Goal: Transaction & Acquisition: Purchase product/service

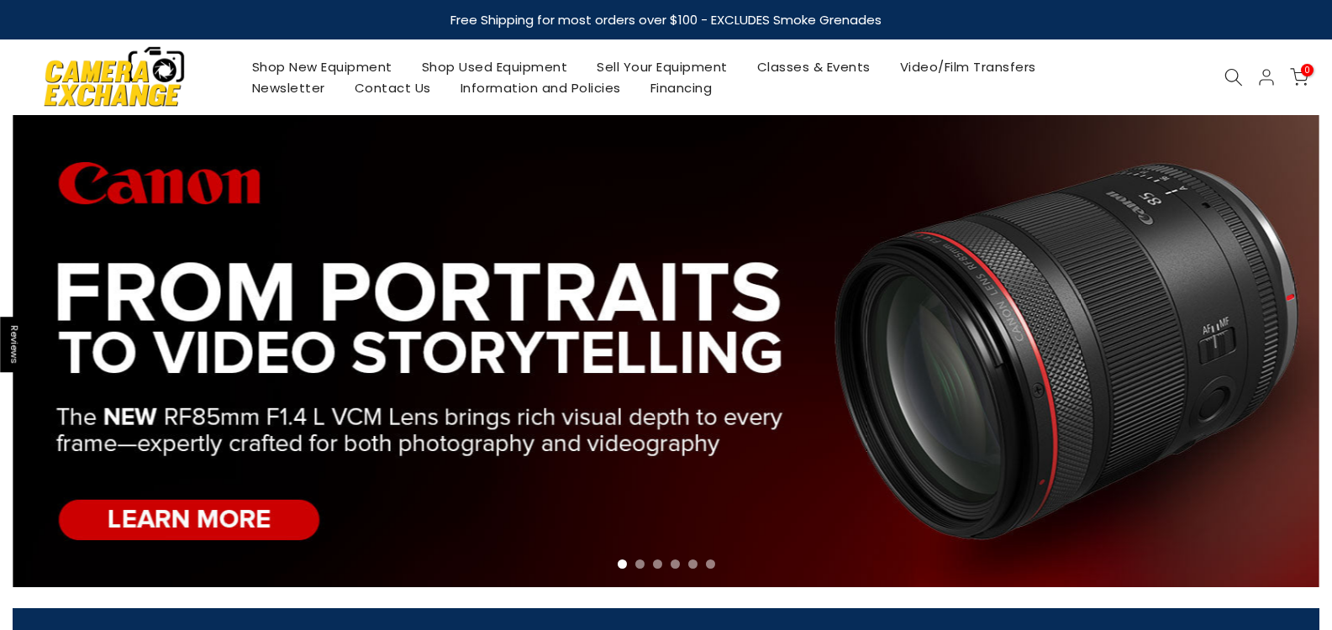
click at [465, 58] on link "Shop Used Equipment" at bounding box center [495, 66] width 176 height 21
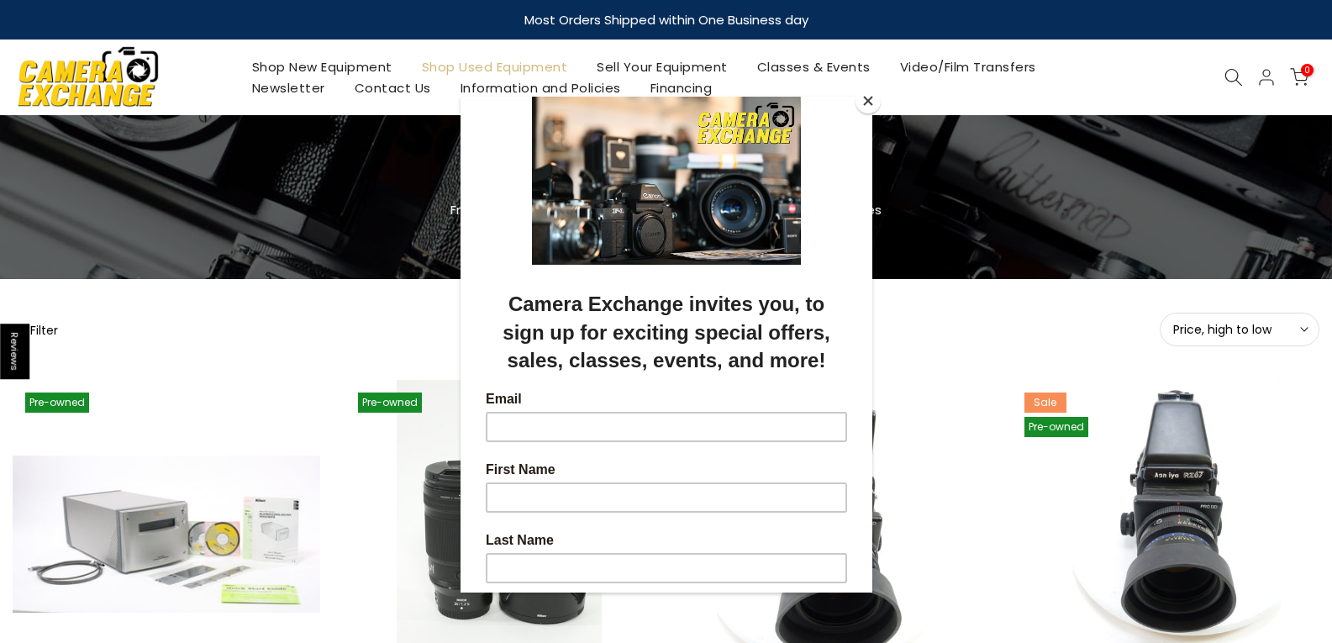
click at [860, 102] on button "Close" at bounding box center [867, 100] width 25 height 25
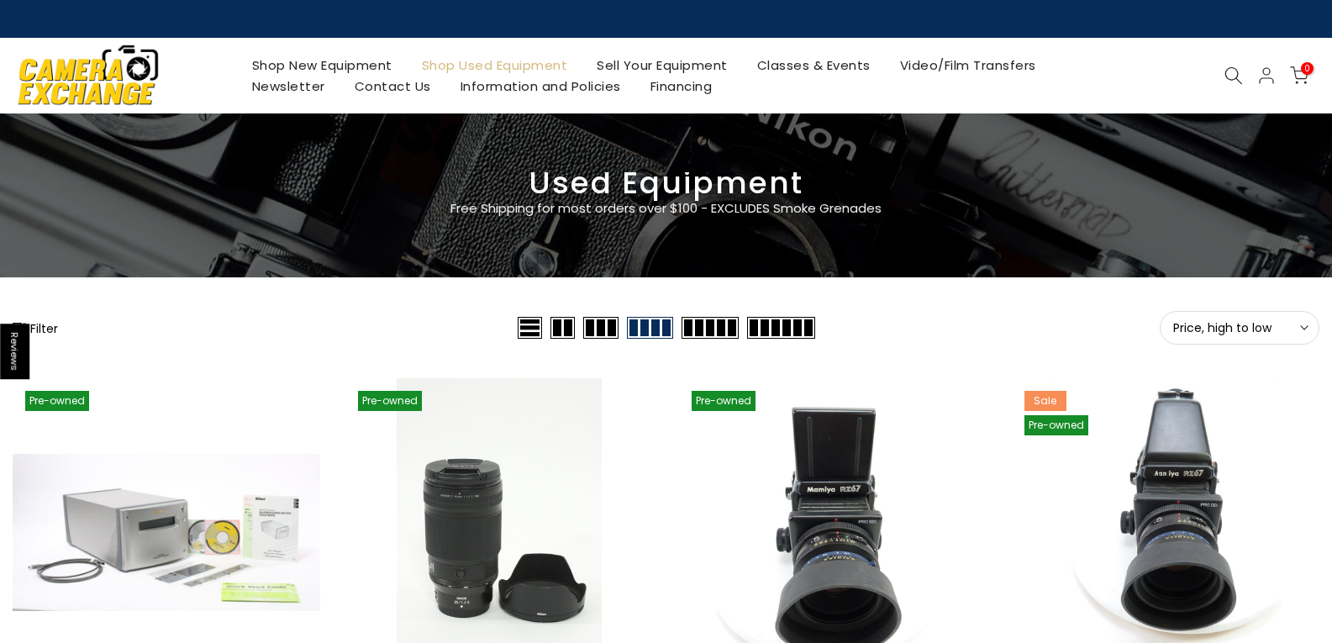
click at [1303, 328] on icon at bounding box center [1304, 327] width 8 height 8
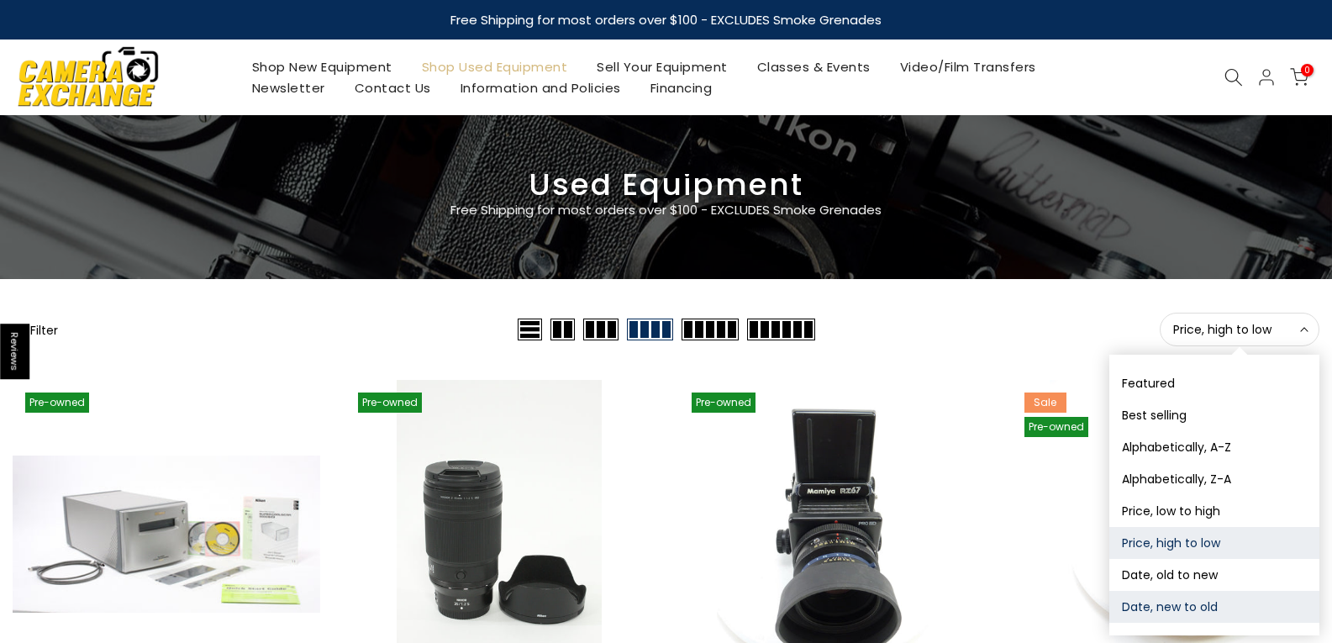
click at [1187, 603] on button "Date, new to old" at bounding box center [1214, 607] width 210 height 32
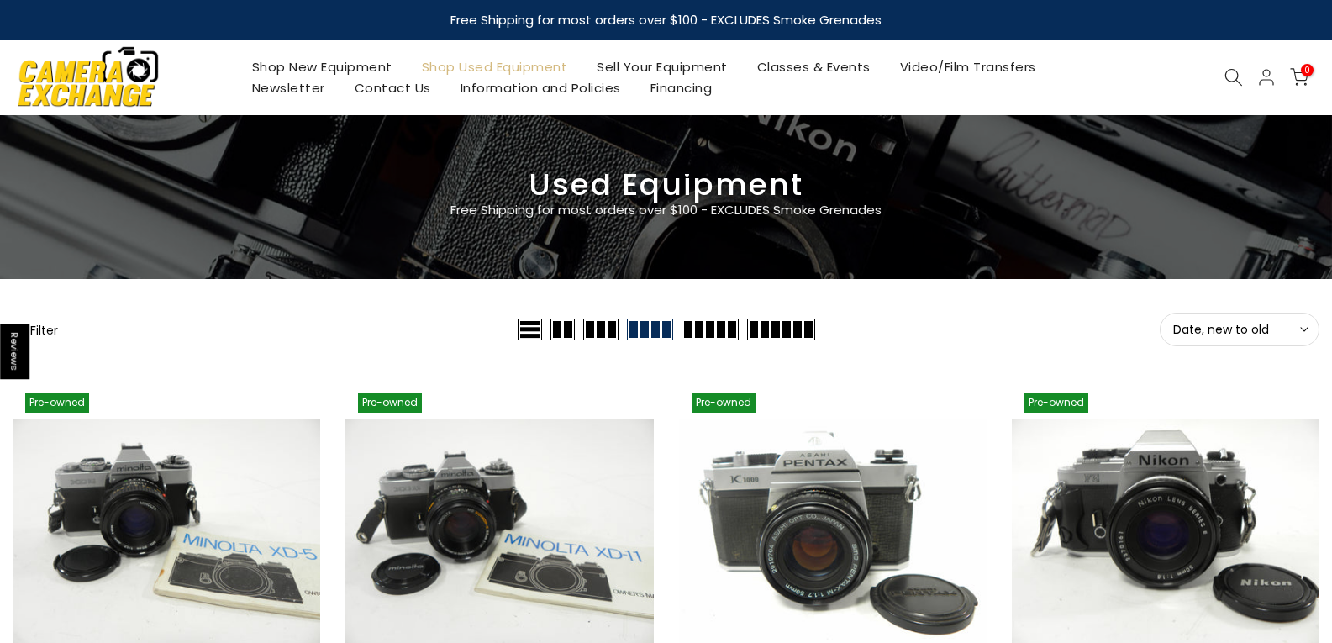
click at [43, 325] on button "Filter" at bounding box center [35, 329] width 45 height 17
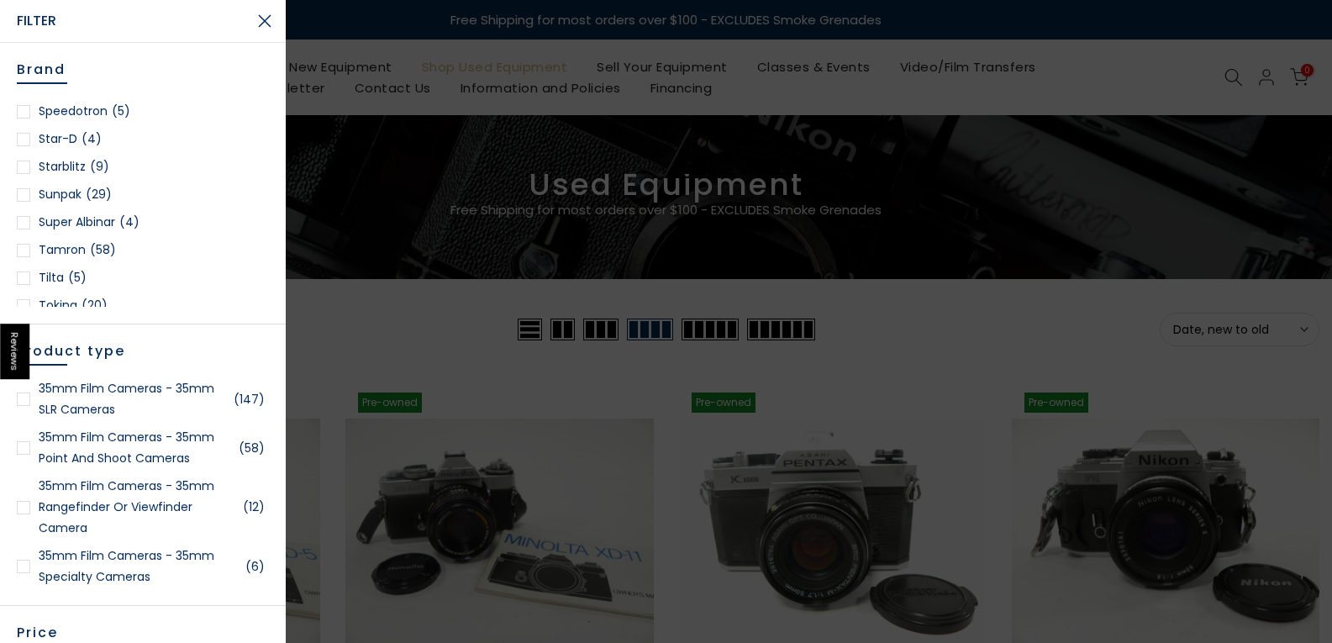
scroll to position [2436, 0]
click at [63, 160] on link "Tamron (58)" at bounding box center [143, 165] width 252 height 21
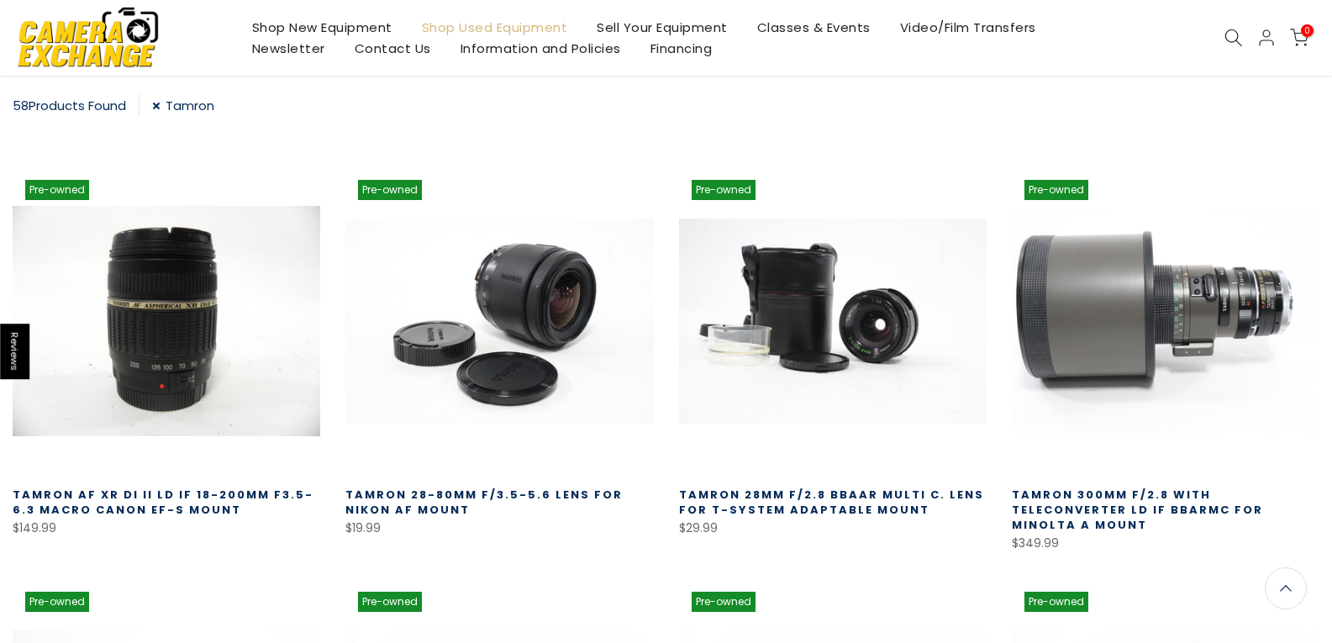
scroll to position [296, 0]
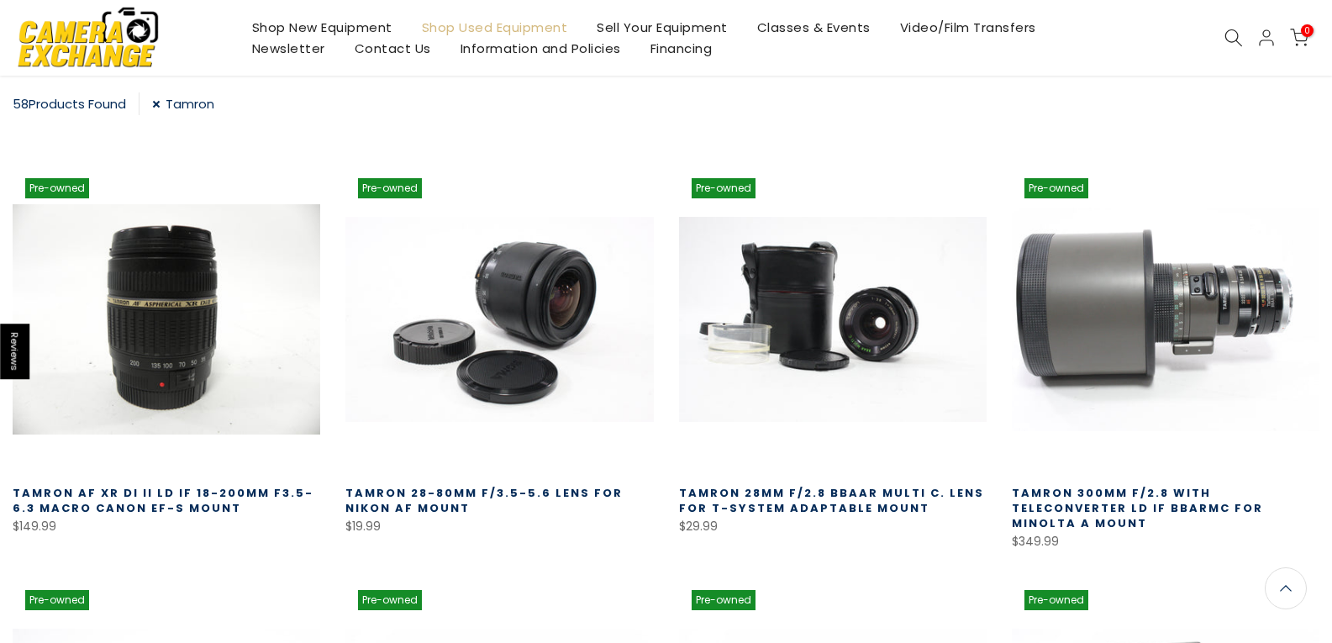
click at [1237, 302] on link at bounding box center [1165, 319] width 307 height 307
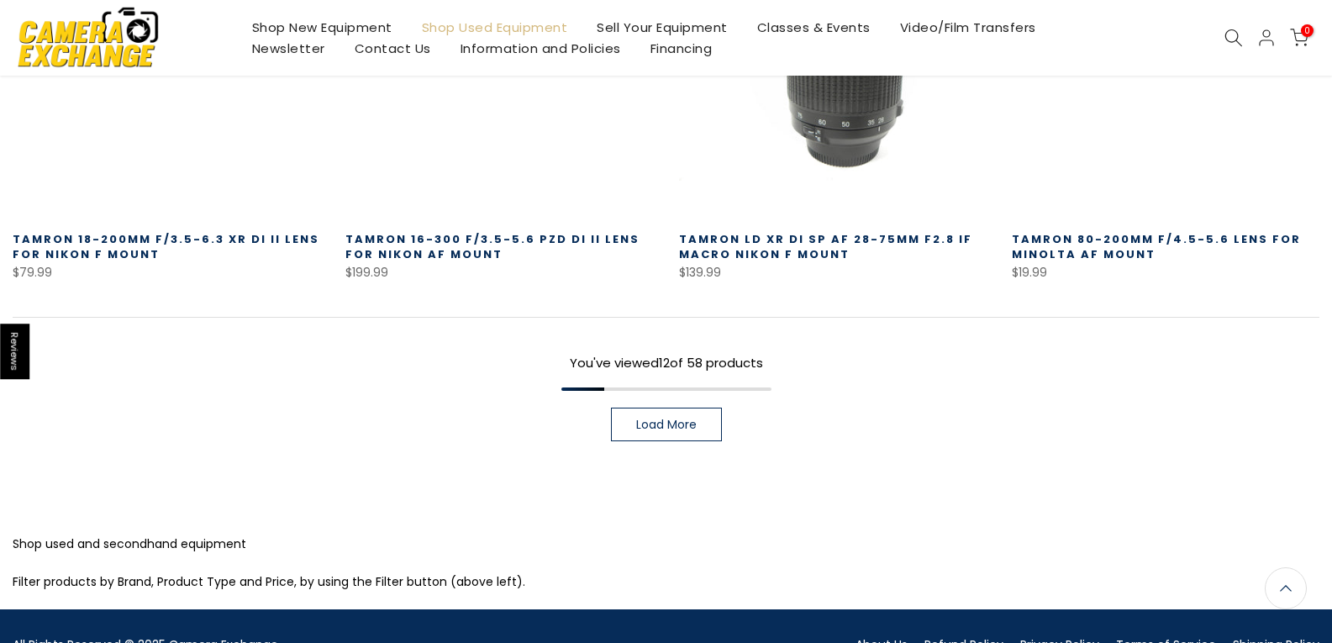
scroll to position [1388, 0]
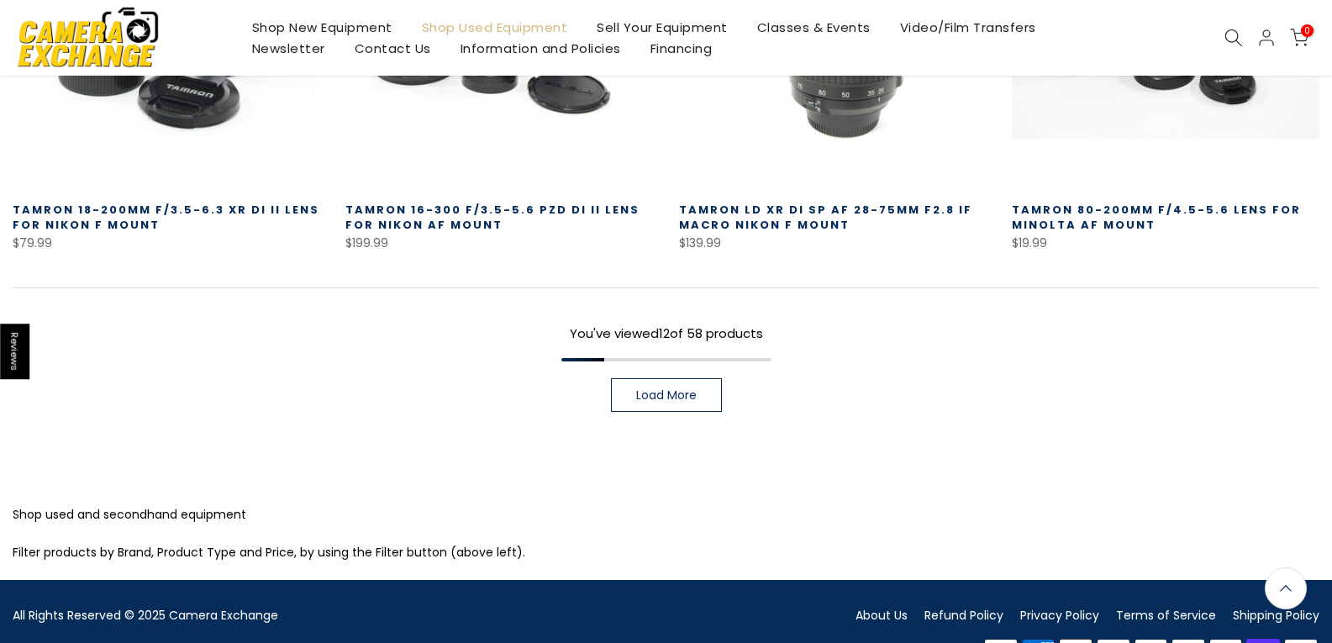
click at [649, 389] on span "Load More" at bounding box center [666, 395] width 60 height 12
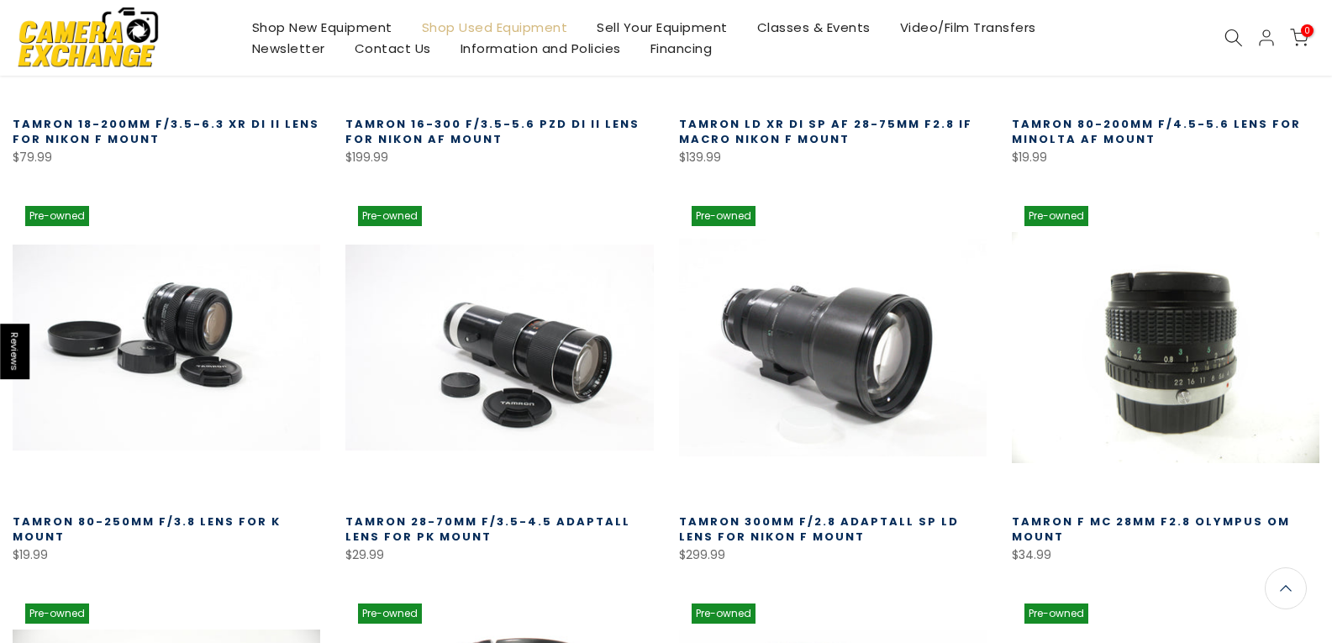
scroll to position [1470, 0]
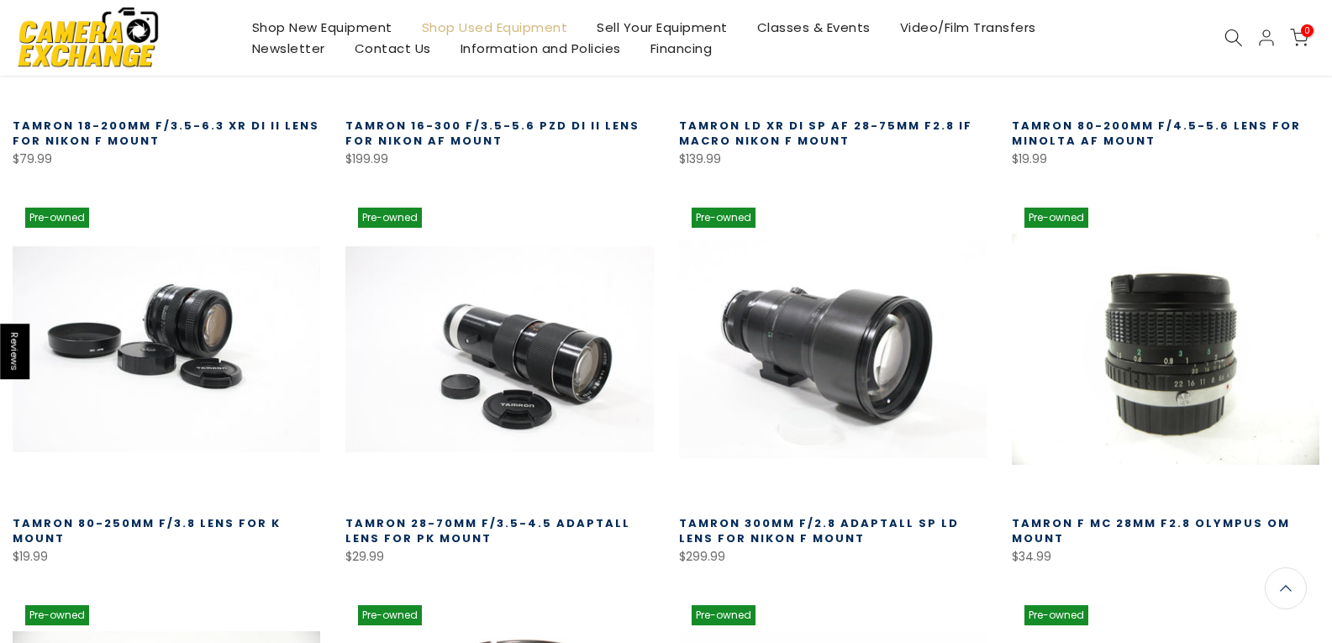
click at [769, 515] on link "Tamron 300mm f/2.8 Adaptall SP LD Lens for Nikon F Mount" at bounding box center [819, 530] width 280 height 31
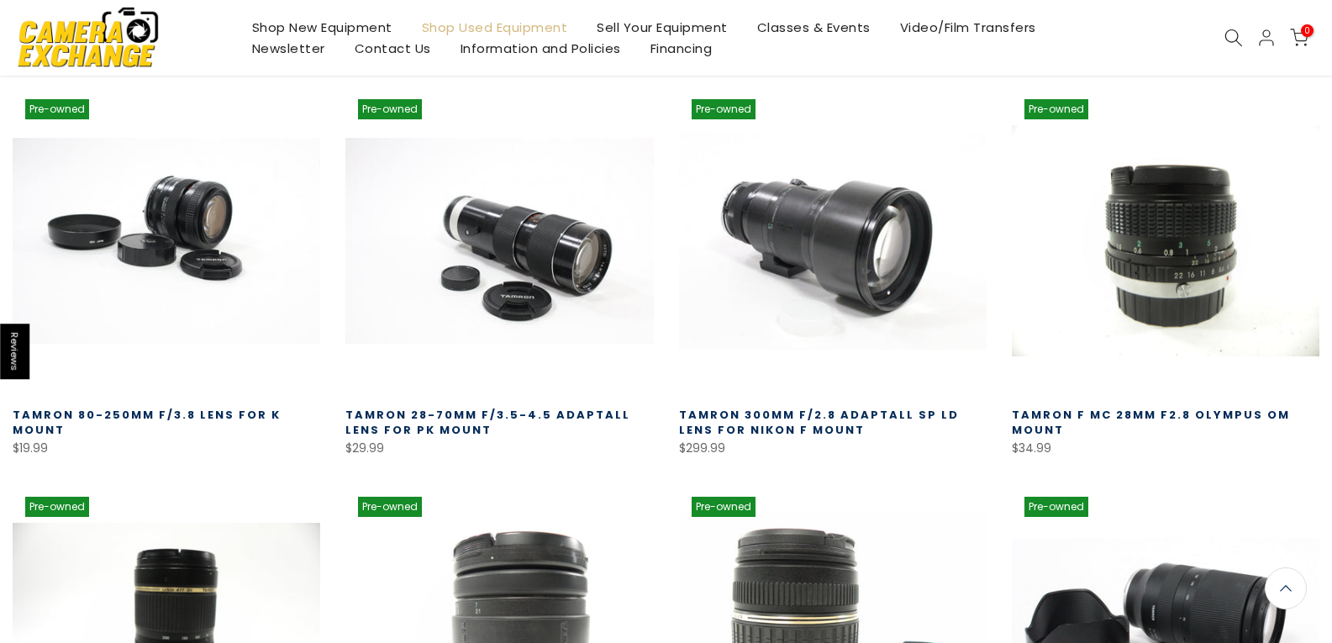
scroll to position [1556, 0]
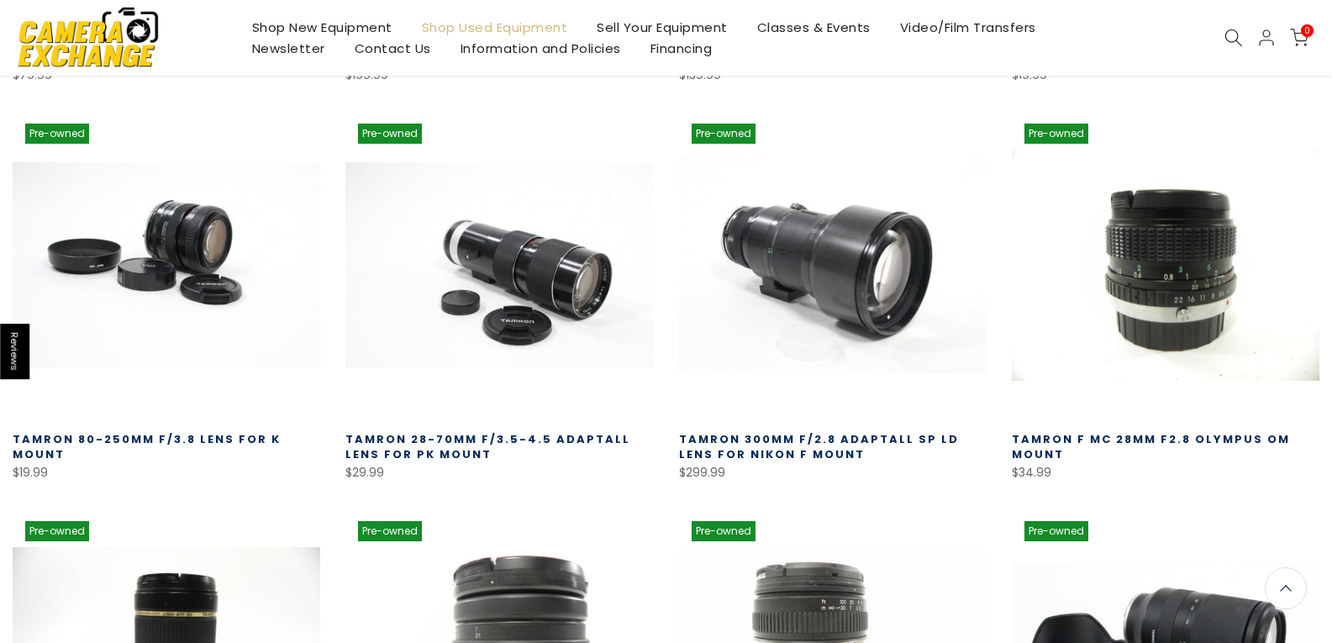
click at [825, 431] on link "Tamron 300mm f/2.8 Adaptall SP LD Lens for Nikon F Mount" at bounding box center [819, 446] width 280 height 31
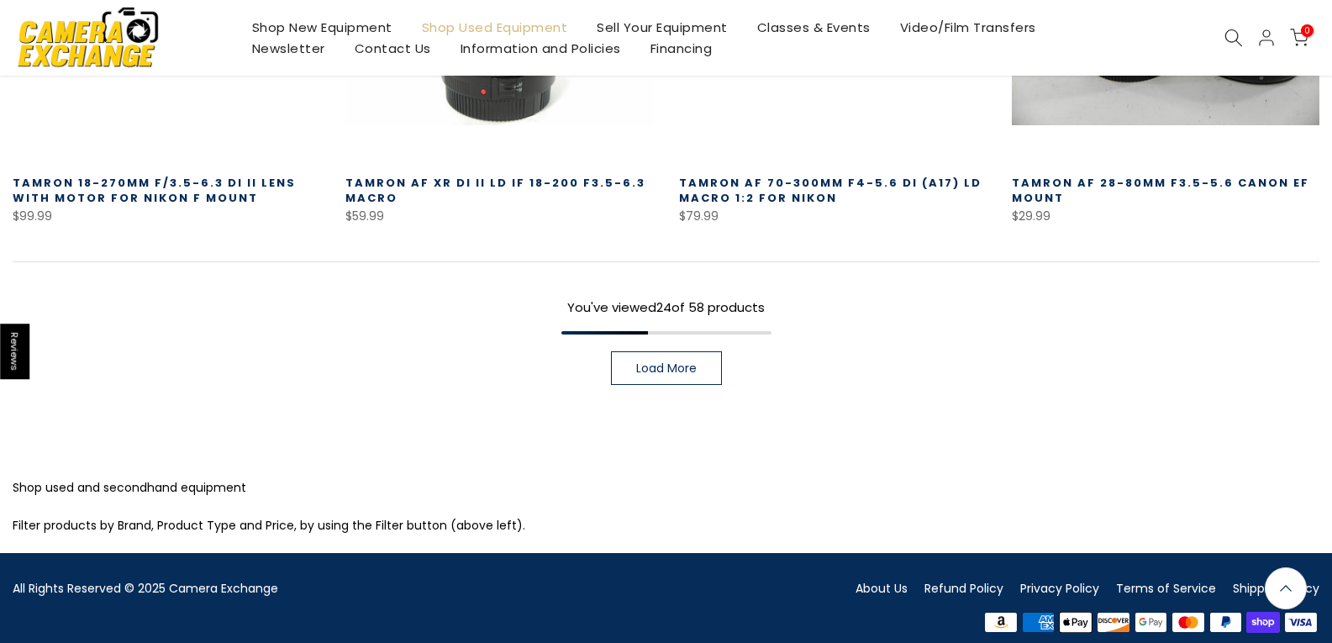
scroll to position [2607, 0]
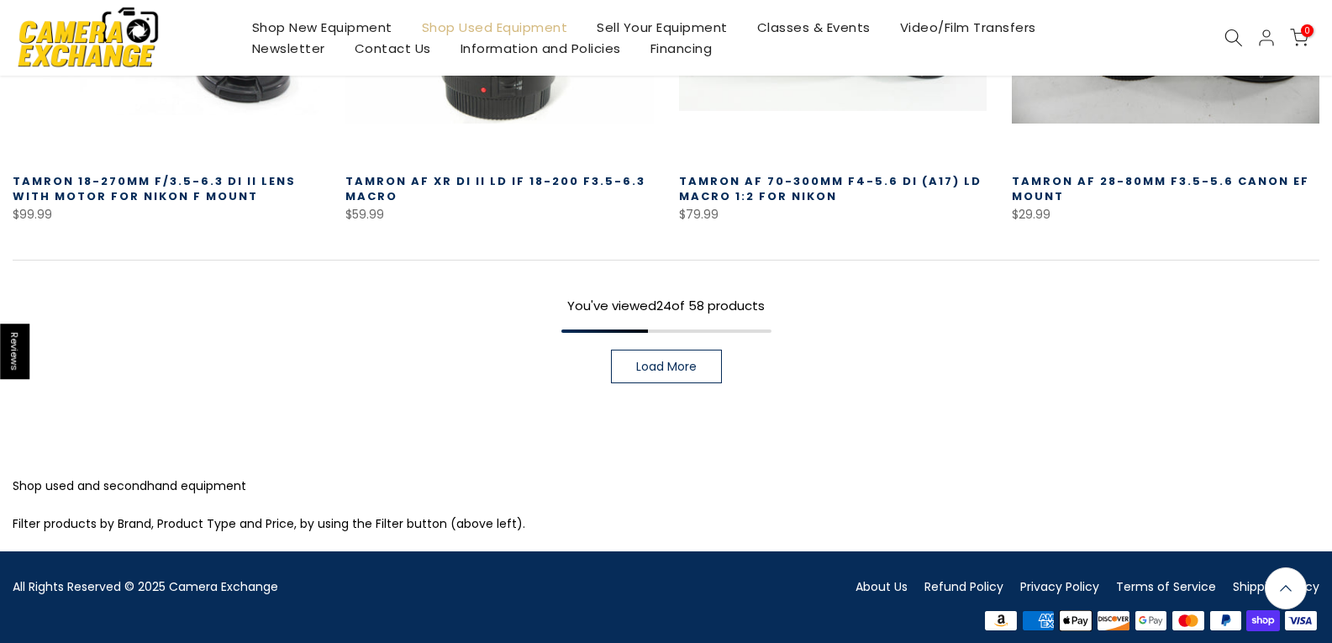
click at [681, 350] on link "Load More" at bounding box center [666, 367] width 111 height 34
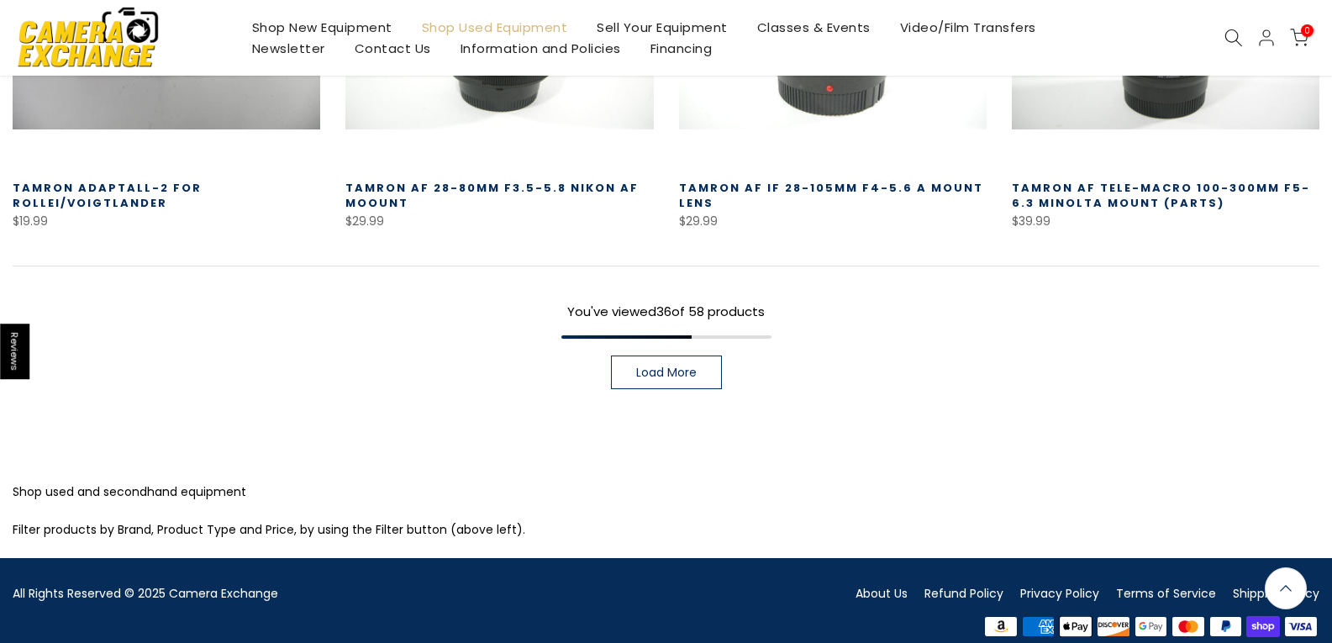
scroll to position [3798, 0]
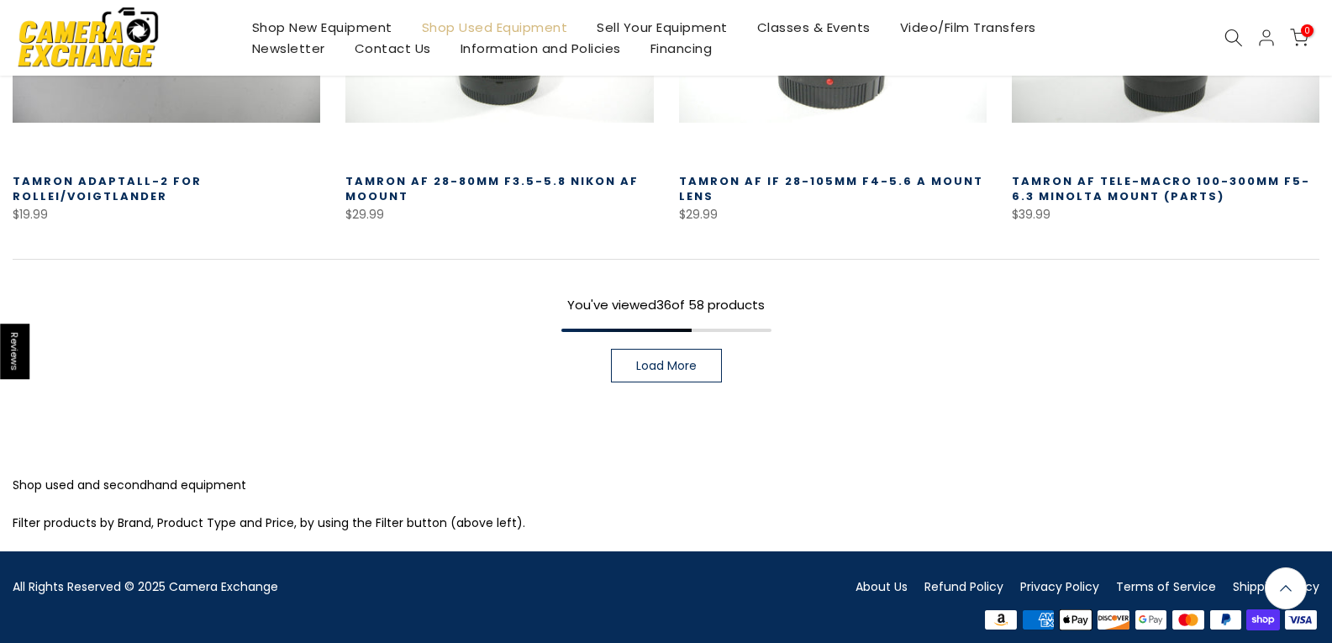
click at [654, 360] on span "Load More" at bounding box center [666, 366] width 60 height 12
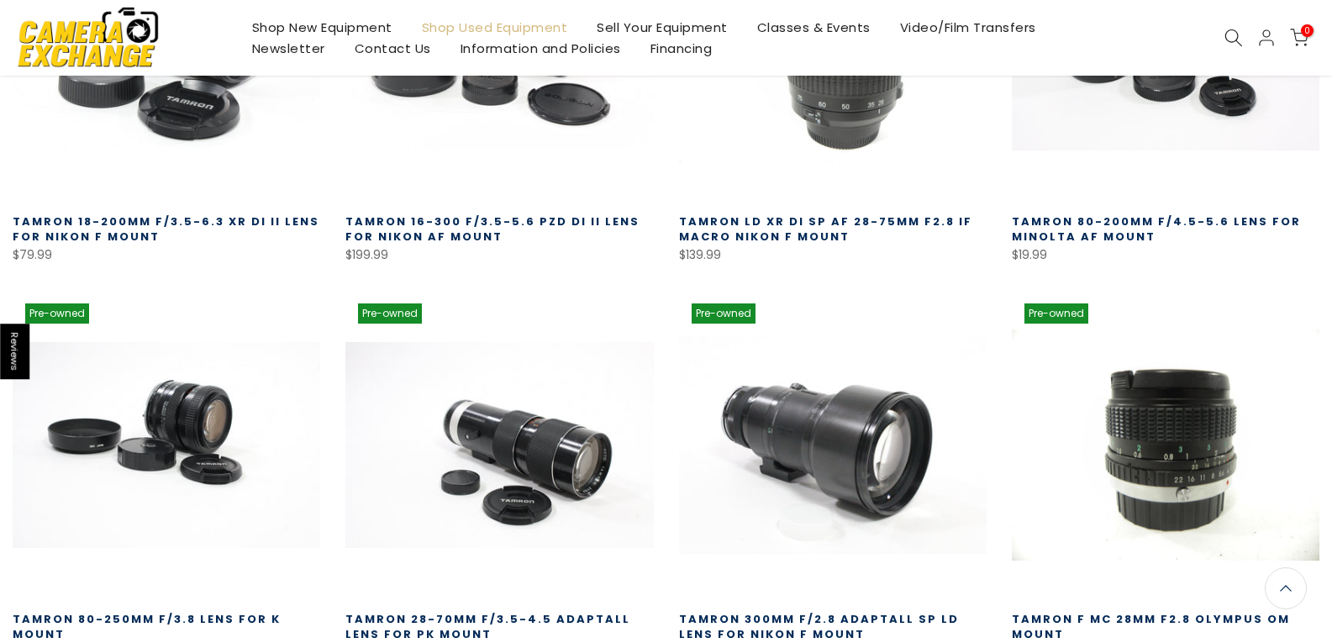
scroll to position [1374, 0]
drag, startPoint x: 833, startPoint y: 622, endPoint x: 670, endPoint y: 611, distance: 164.2
click at [670, 611] on div "Pre-owned Quick view Compare * Add to cart Tamron 300mm f/2.8 Adaptall SP LD Le…" at bounding box center [832, 476] width 333 height 371
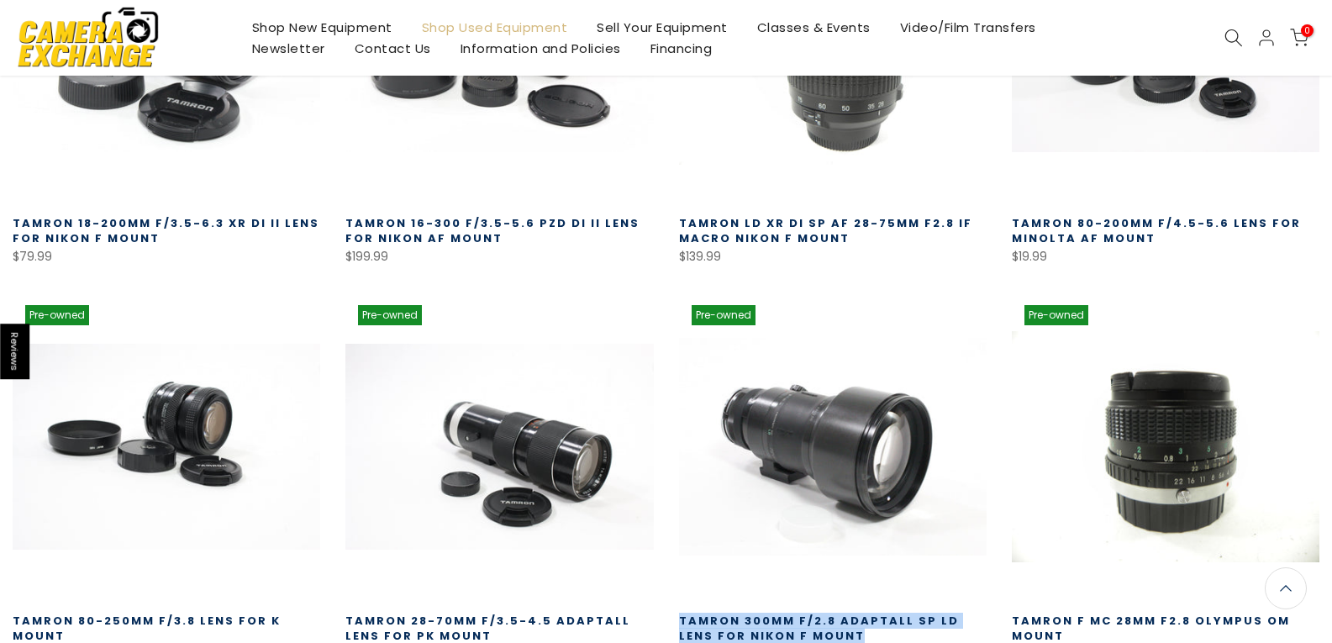
scroll to position [1376, 0]
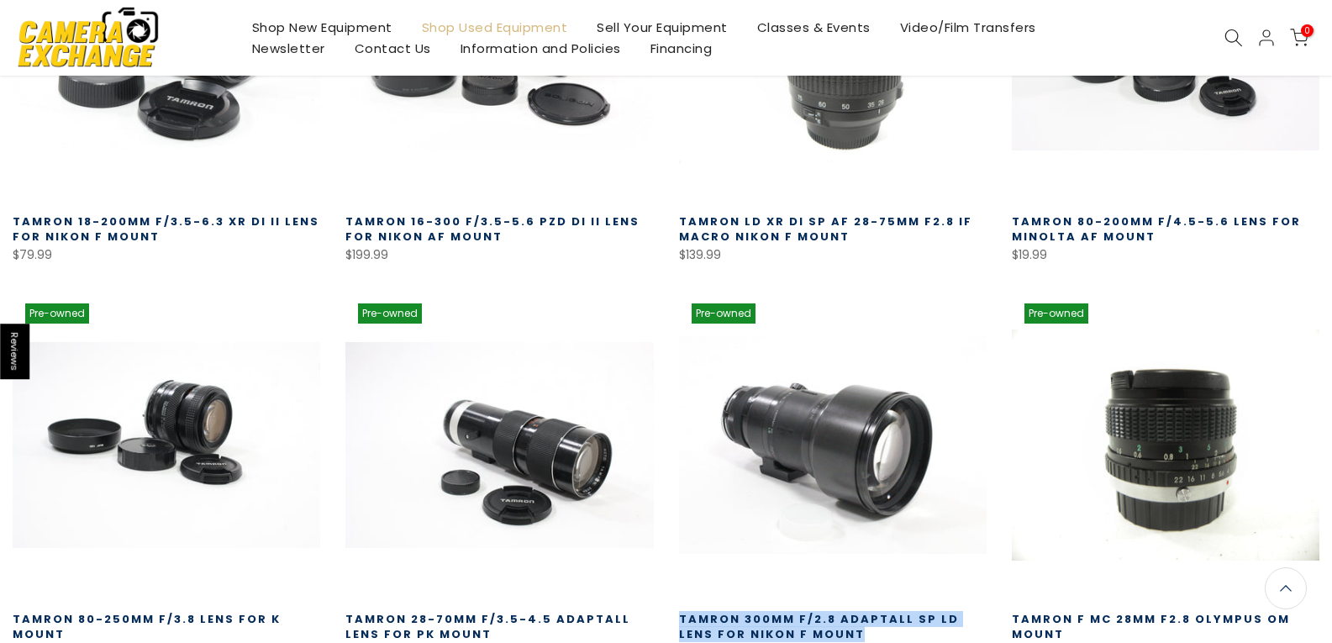
copy link "Tamron 300mm f/2.8 Adaptall SP LD Lens for Nikon F Mount"
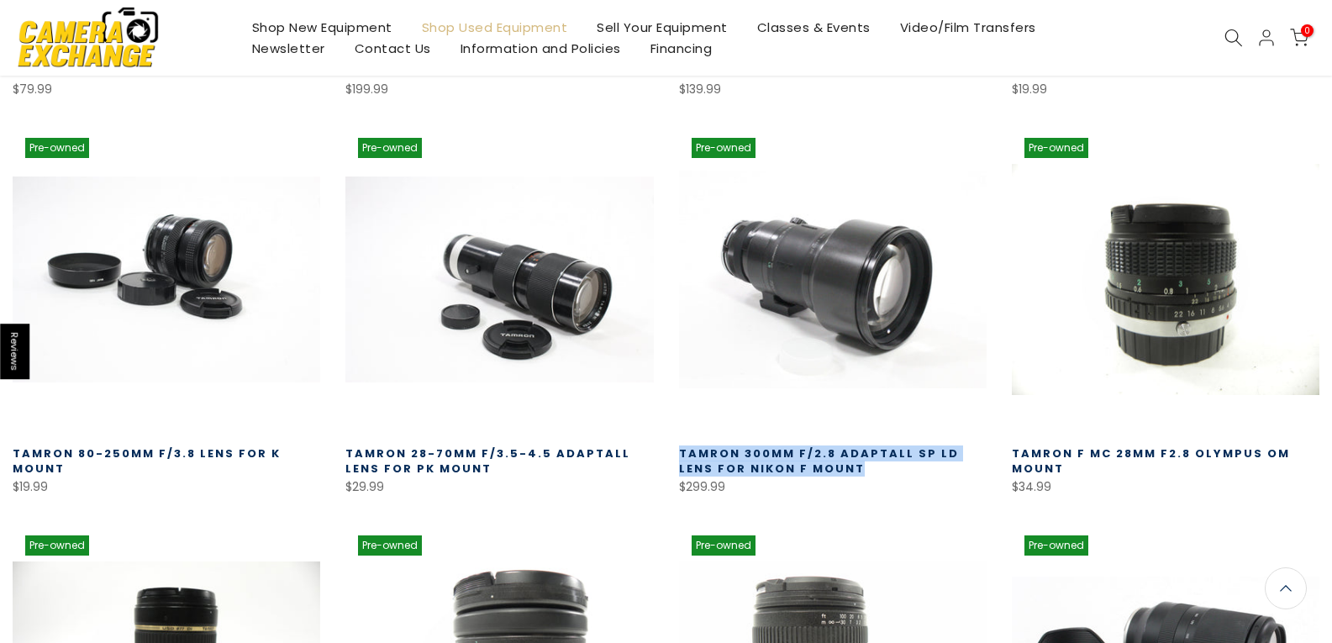
scroll to position [1546, 0]
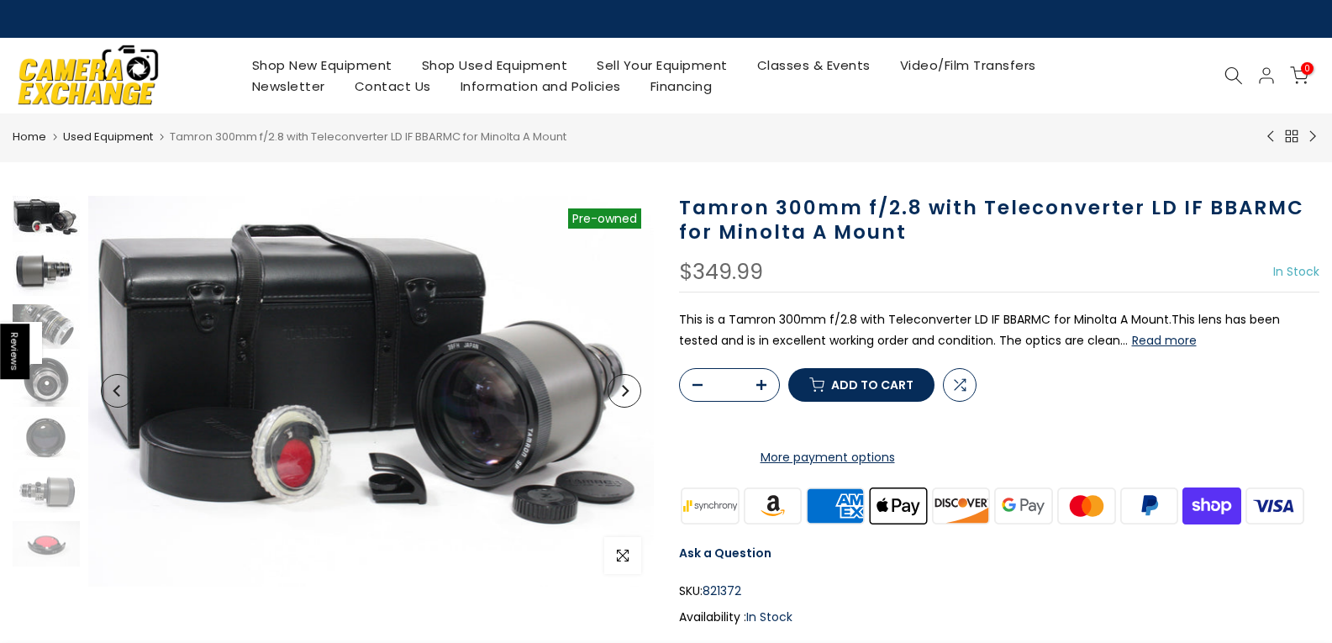
click at [53, 276] on img at bounding box center [46, 272] width 67 height 45
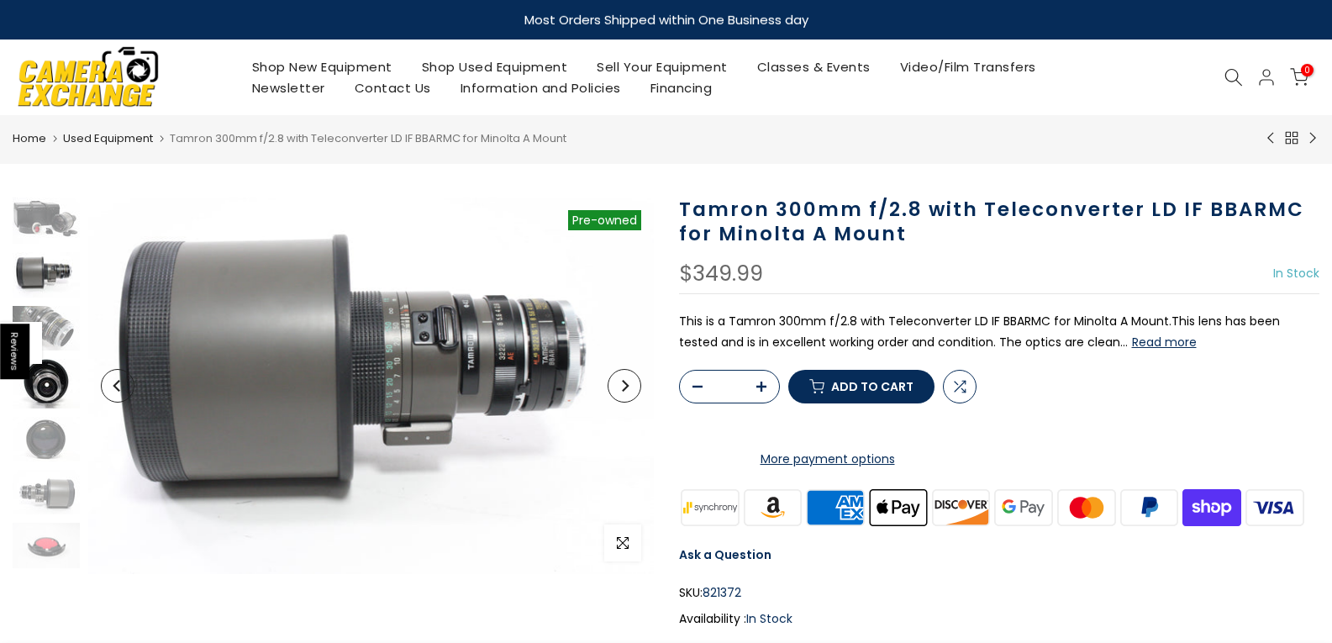
click at [50, 386] on img at bounding box center [46, 384] width 67 height 50
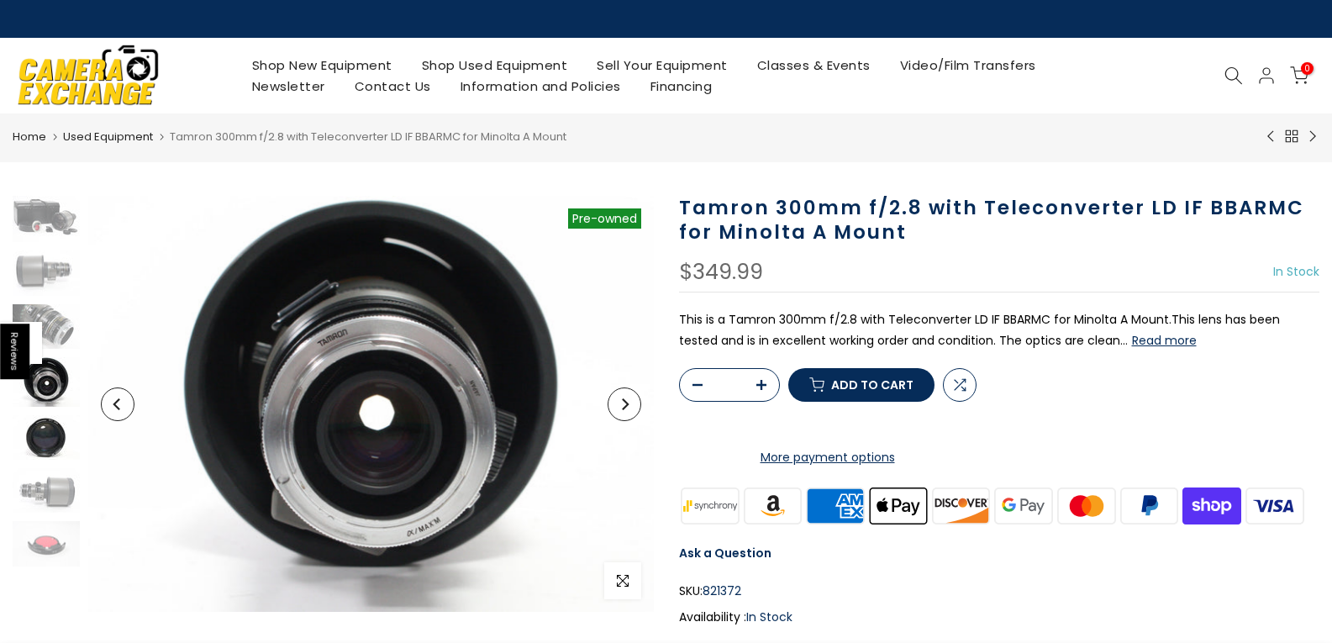
click at [52, 442] on img at bounding box center [46, 437] width 67 height 45
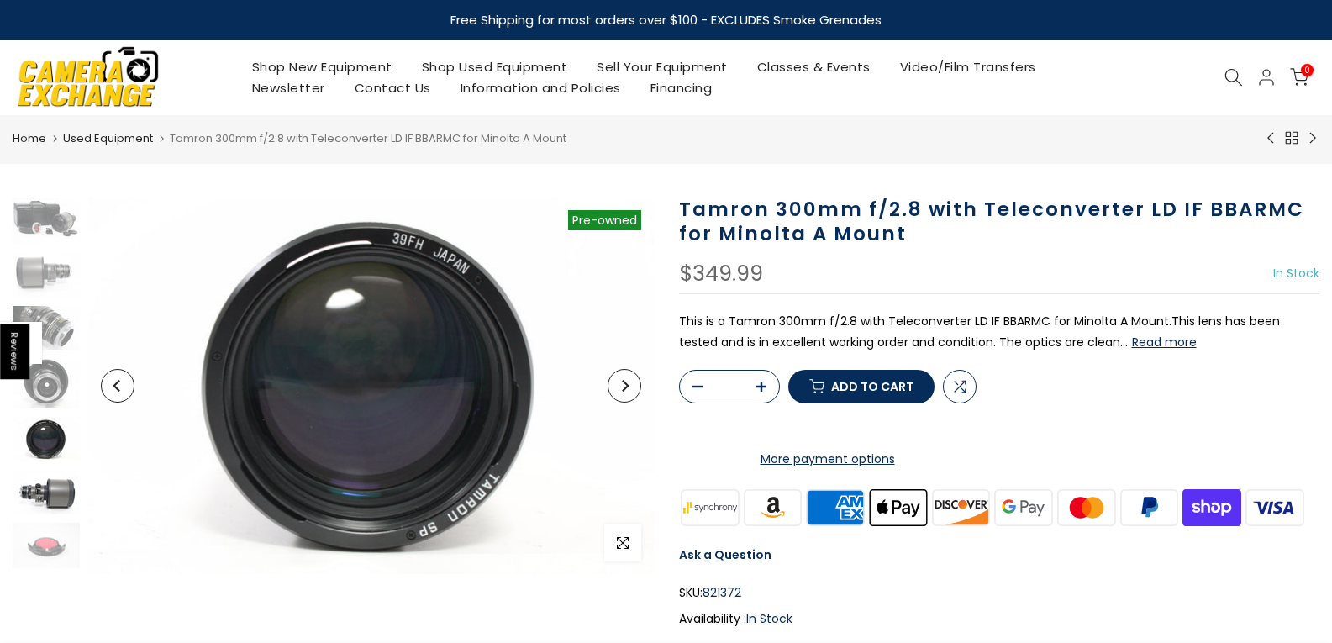
click at [53, 507] on img at bounding box center [46, 492] width 67 height 45
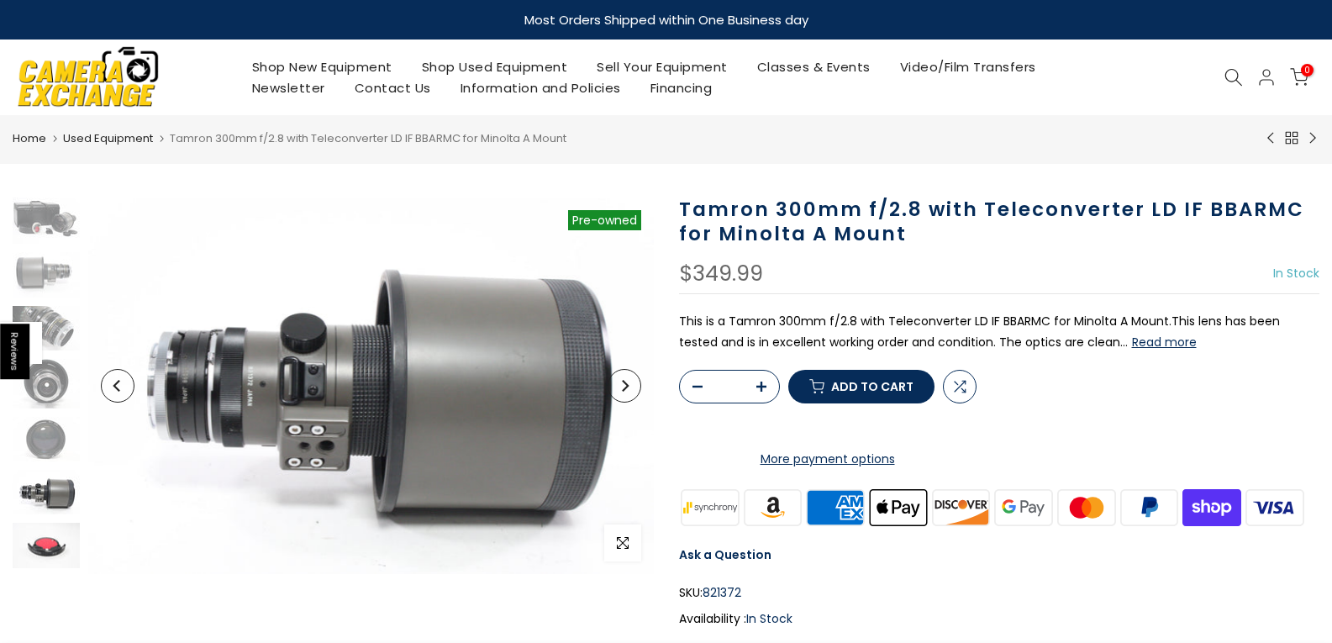
click at [50, 549] on img at bounding box center [46, 545] width 67 height 45
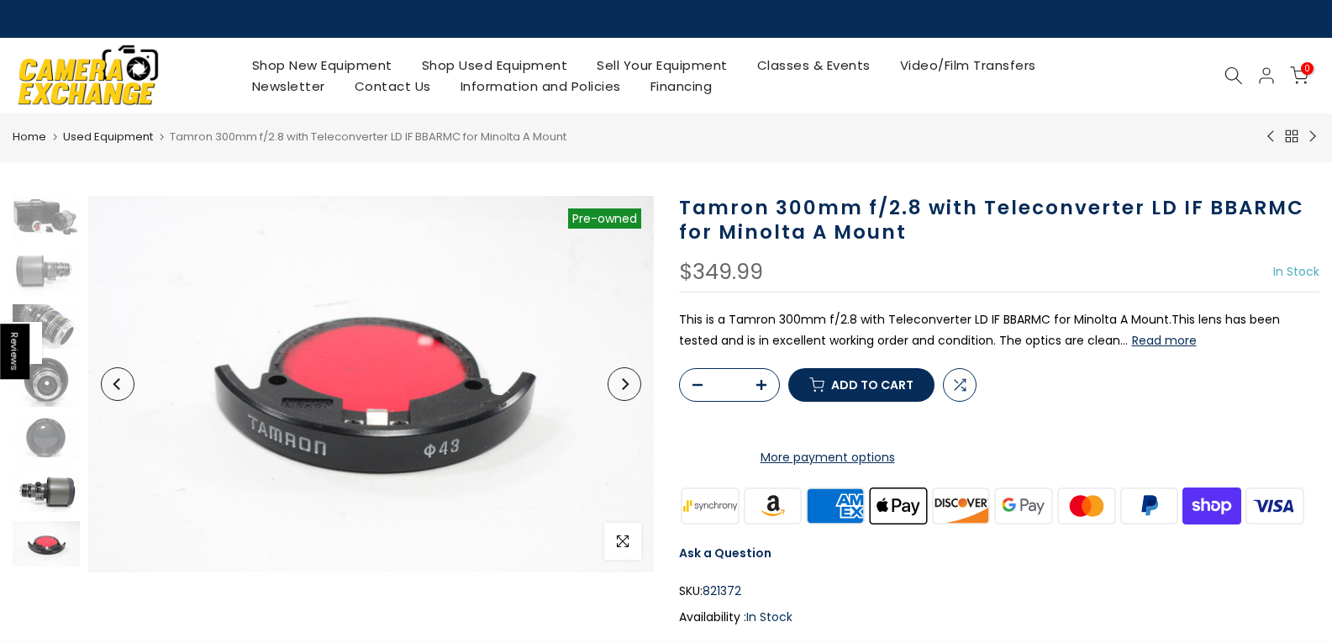
click at [61, 485] on img at bounding box center [46, 490] width 67 height 45
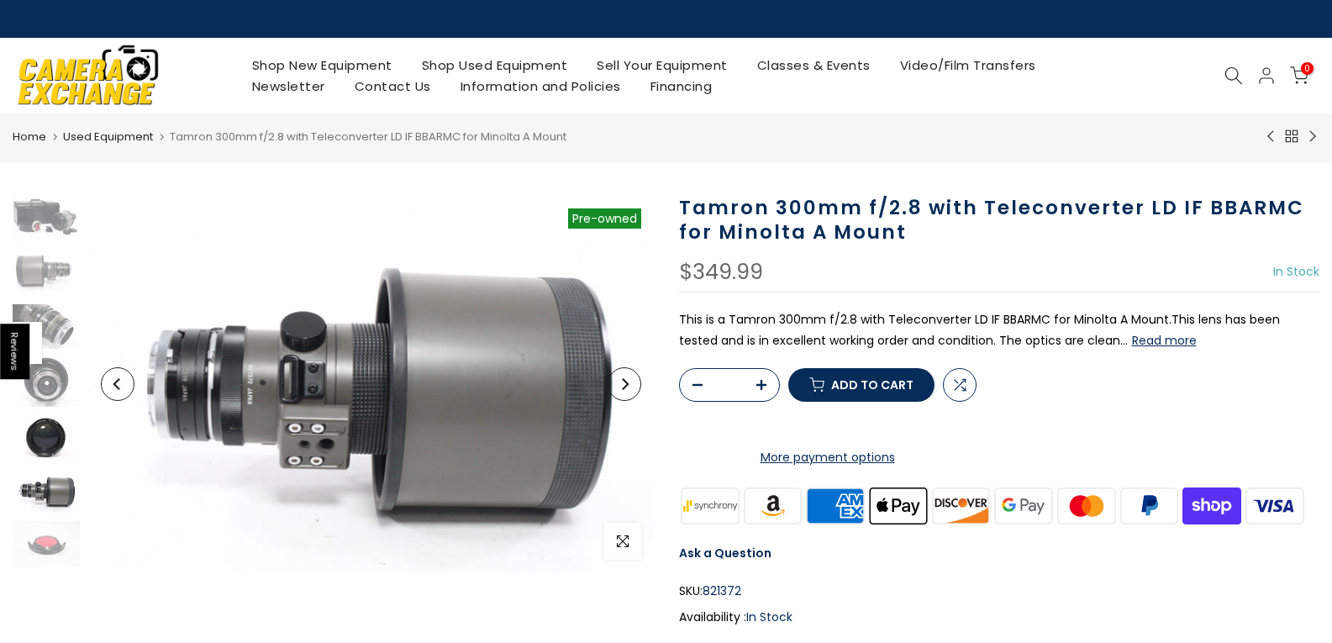
click at [39, 425] on img at bounding box center [46, 437] width 67 height 45
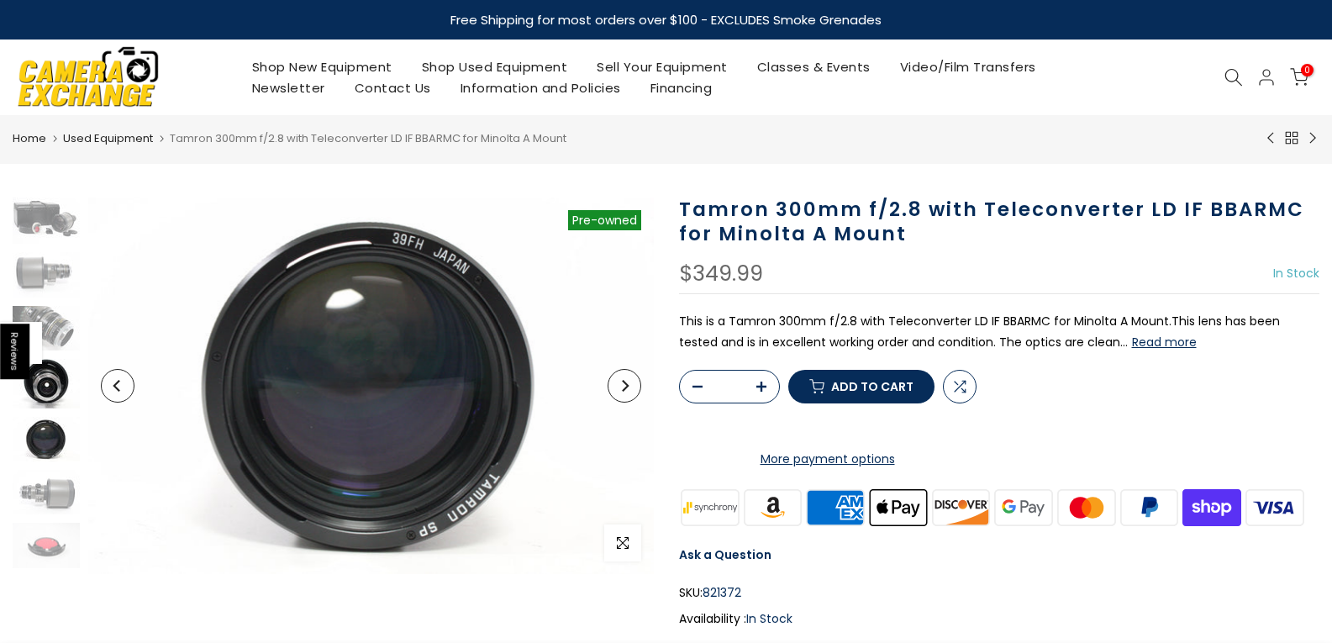
click at [44, 385] on img at bounding box center [46, 384] width 67 height 50
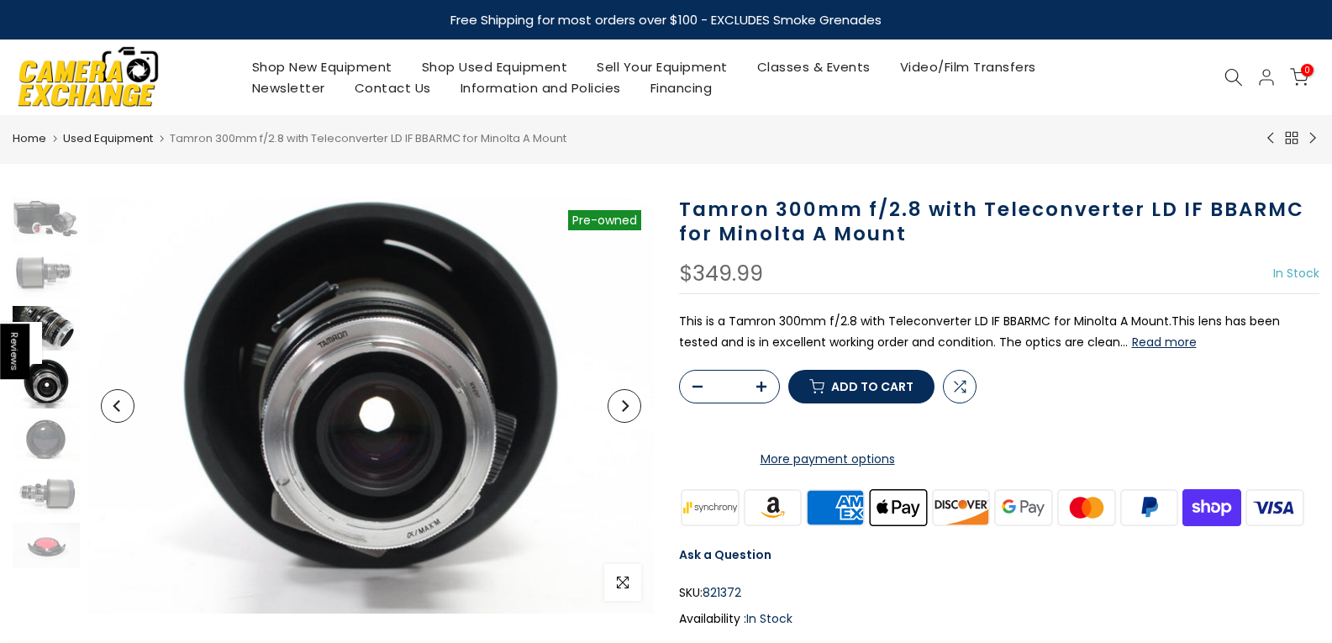
click at [58, 320] on img at bounding box center [46, 328] width 67 height 45
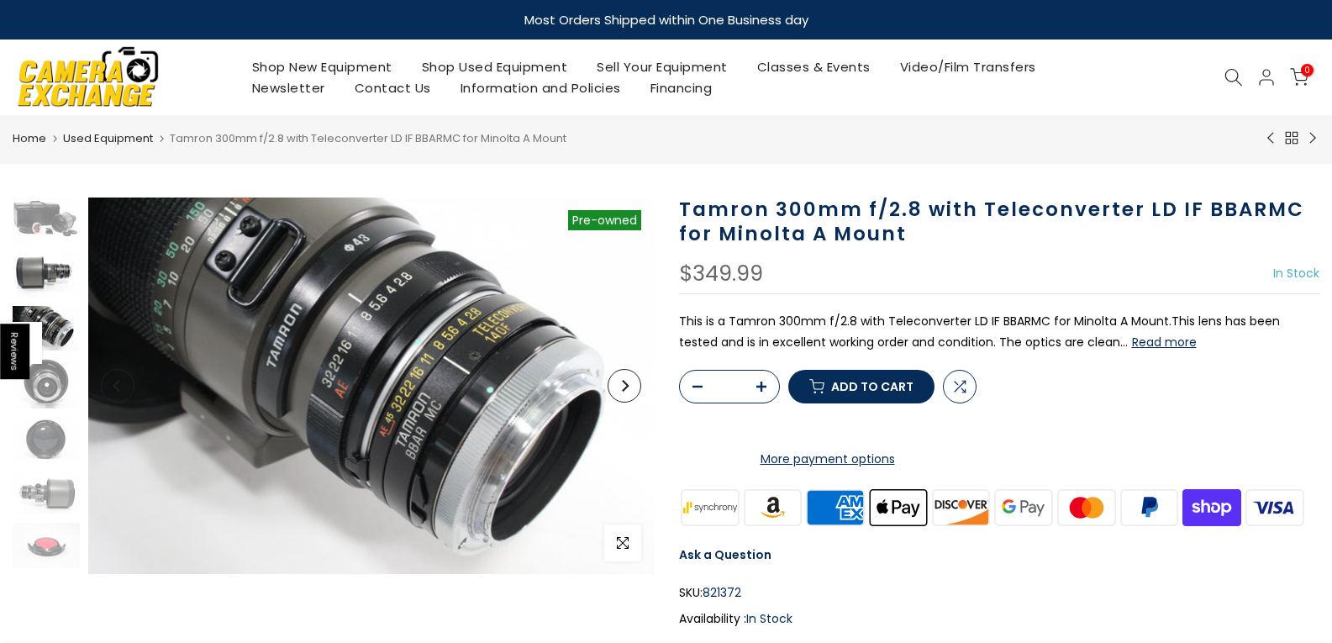
click at [49, 262] on img at bounding box center [46, 274] width 67 height 45
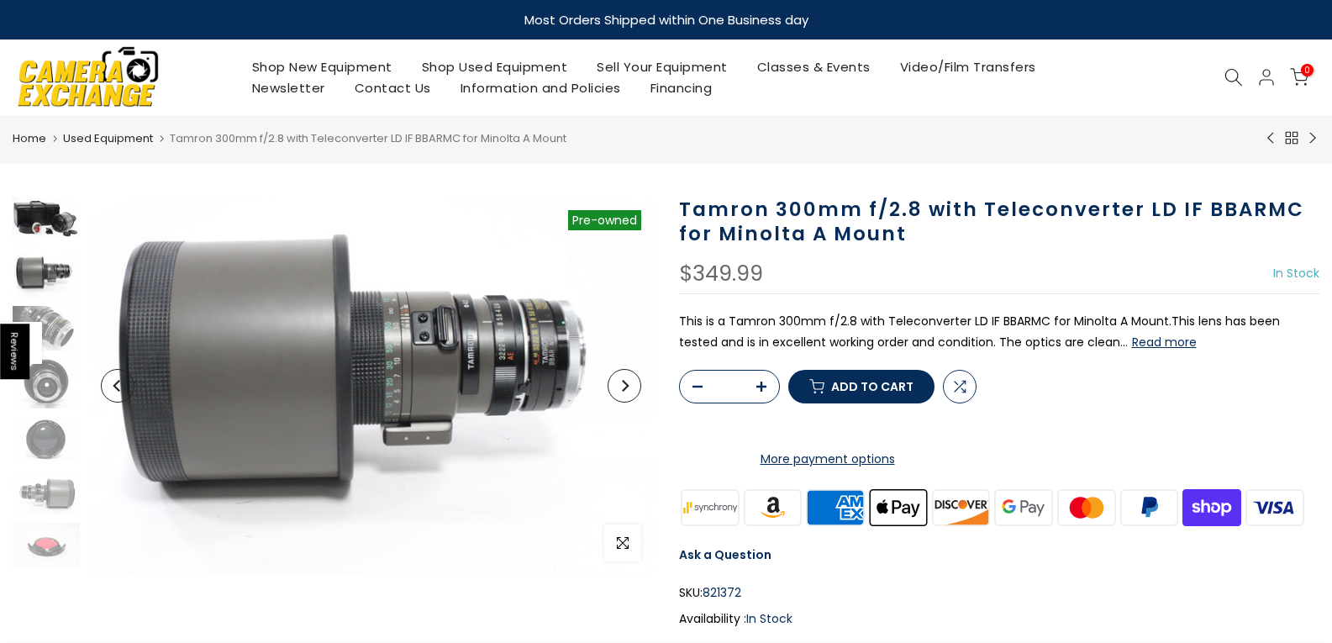
click at [49, 224] on img at bounding box center [46, 220] width 67 height 46
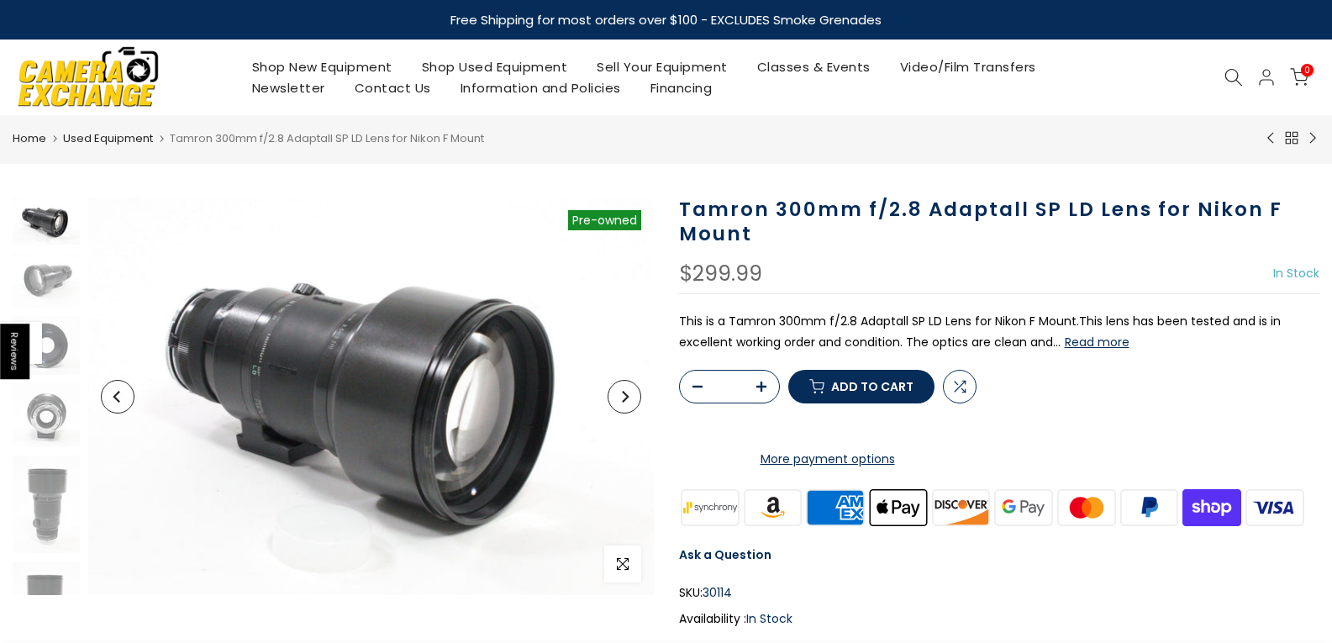
click at [1111, 340] on button "Read more" at bounding box center [1096, 341] width 65 height 15
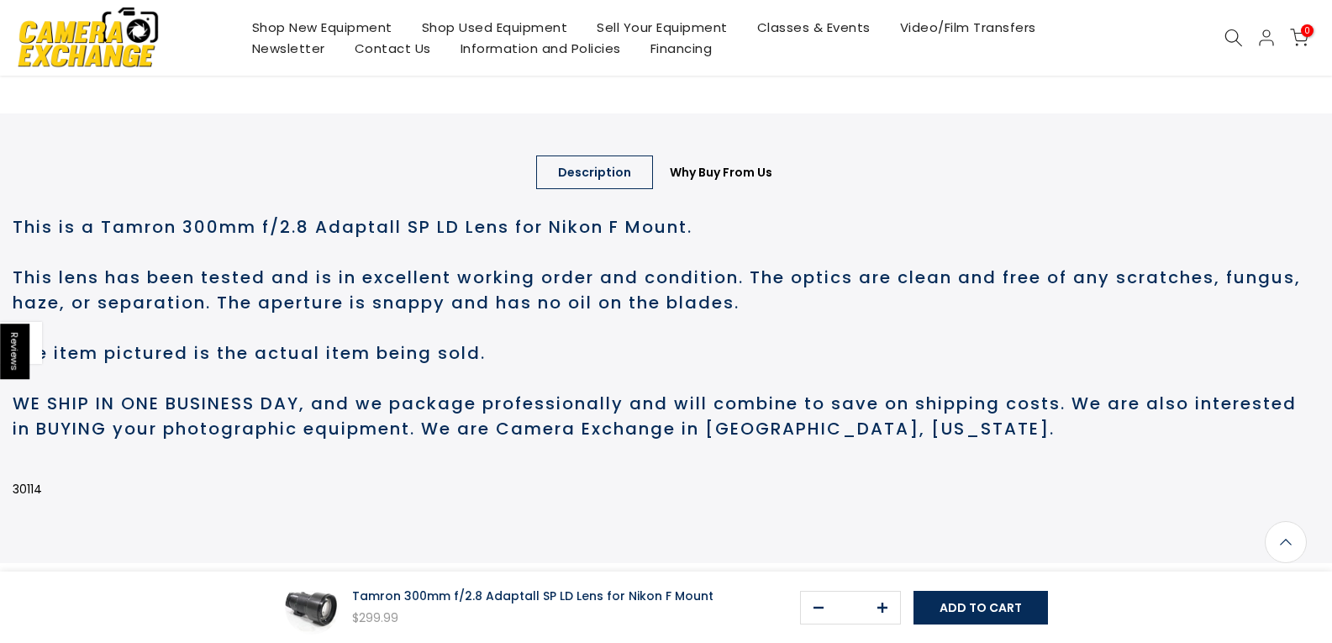
scroll to position [645, 0]
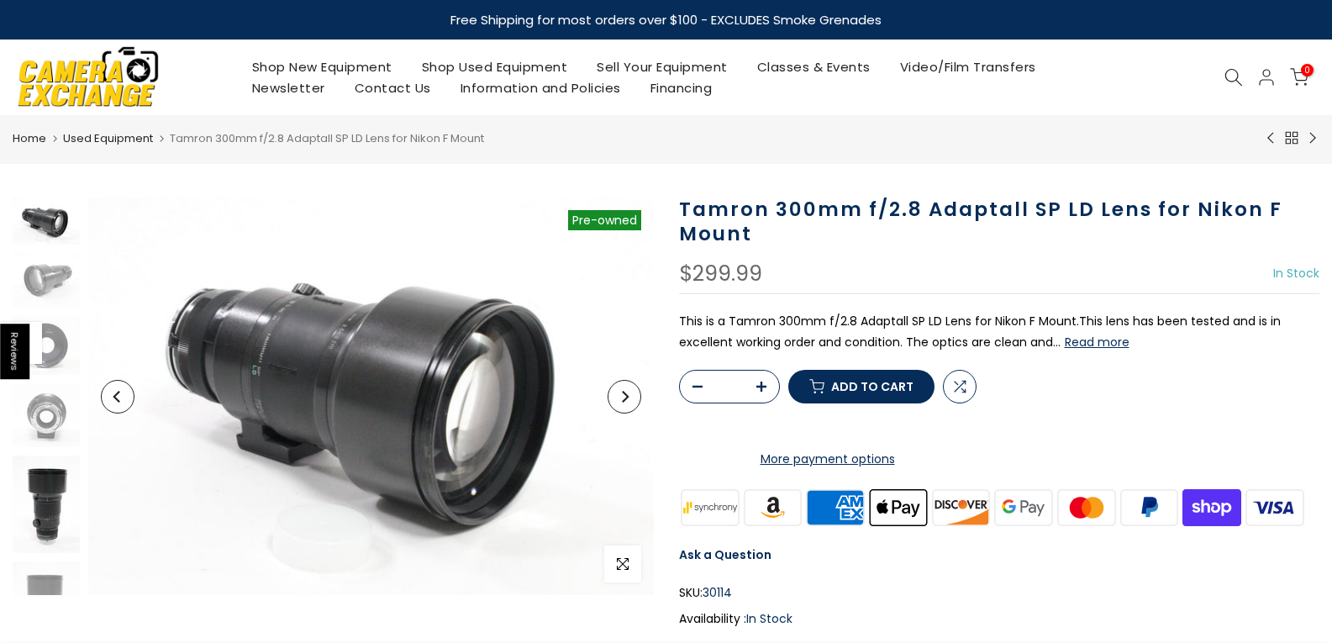
click at [47, 498] on img at bounding box center [46, 503] width 67 height 97
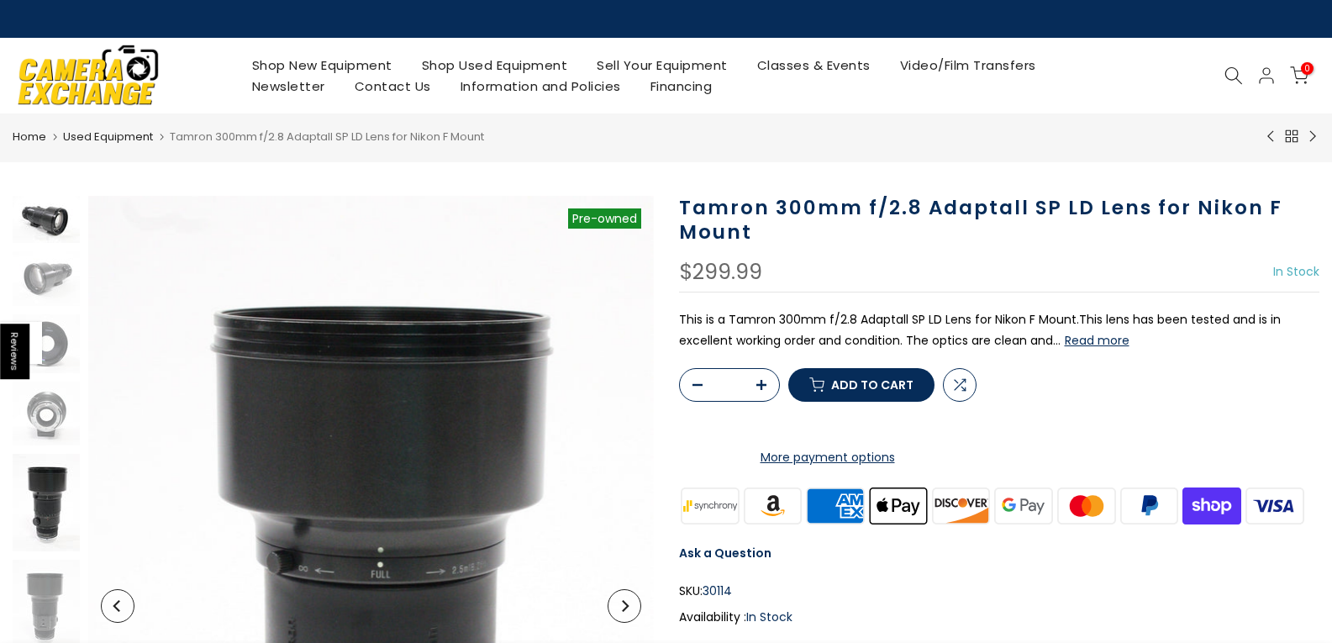
click at [50, 218] on img at bounding box center [46, 219] width 67 height 47
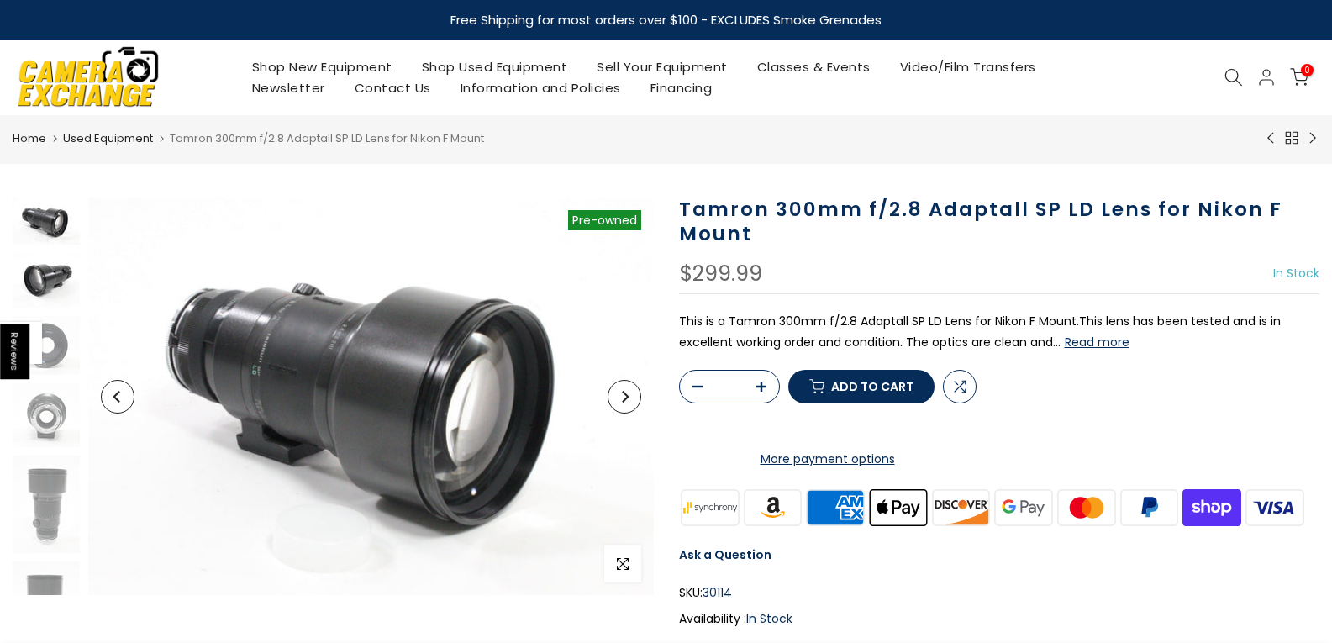
click at [58, 286] on img at bounding box center [46, 280] width 67 height 55
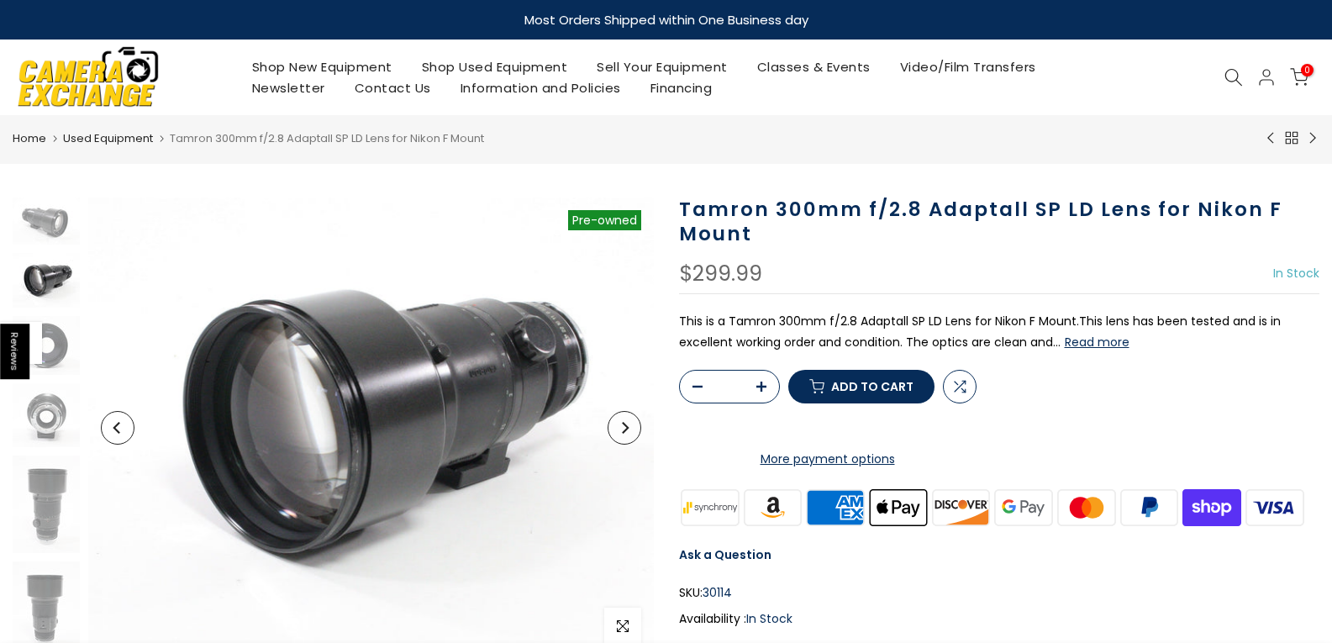
click at [55, 279] on img at bounding box center [46, 280] width 67 height 55
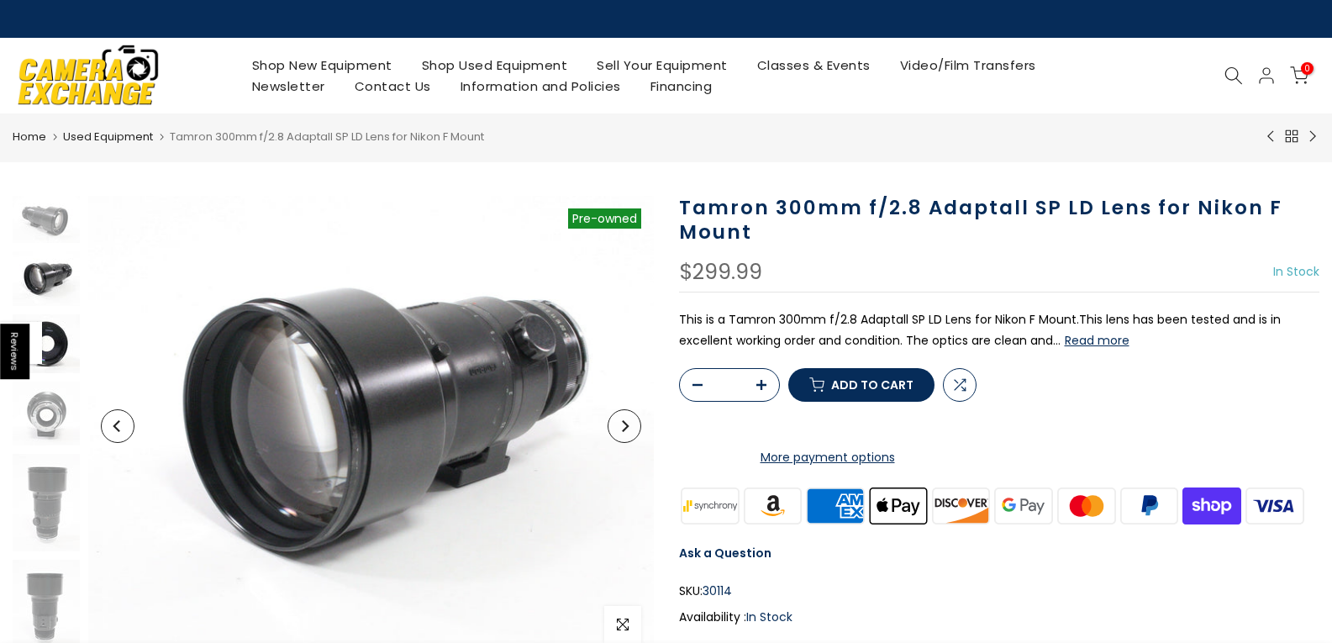
click at [56, 356] on img at bounding box center [46, 343] width 67 height 59
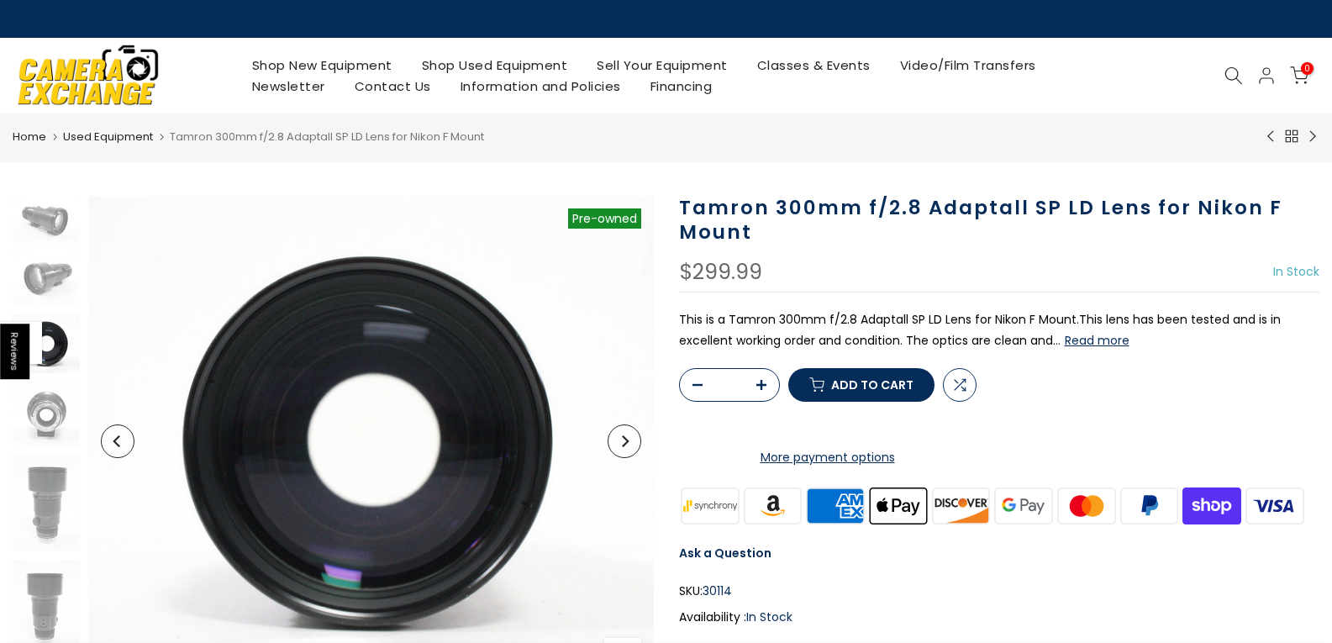
scroll to position [34, 0]
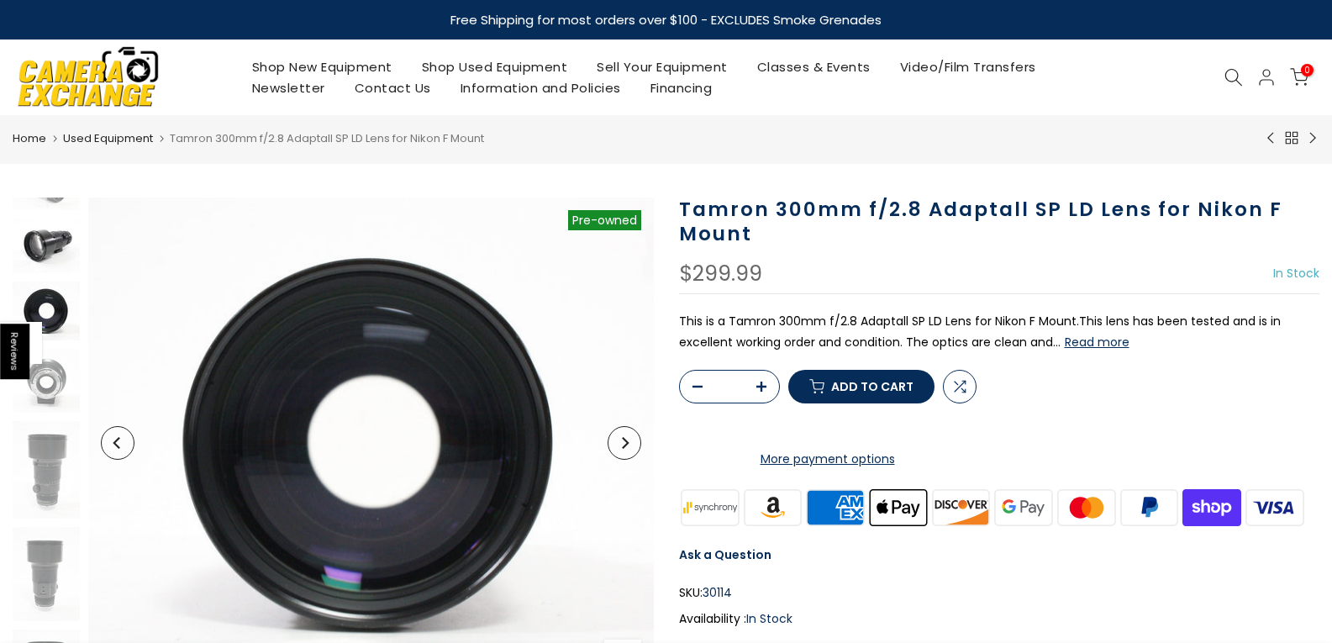
click at [55, 233] on img at bounding box center [46, 245] width 67 height 55
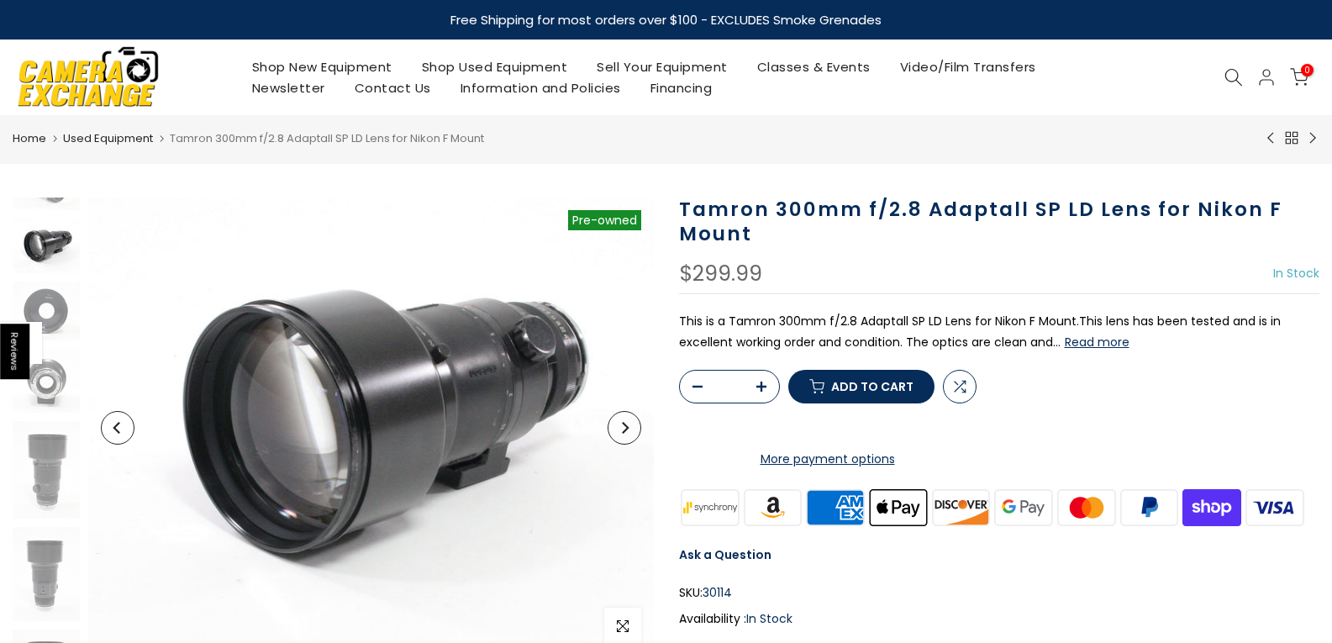
scroll to position [0, 0]
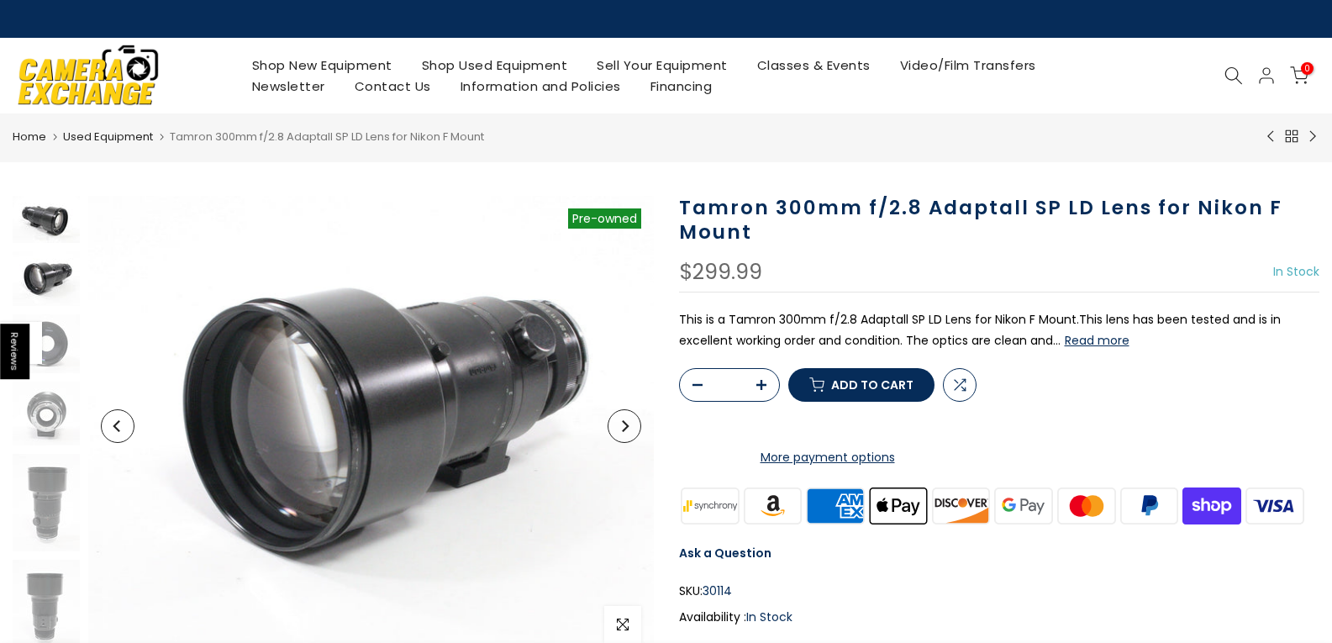
click at [56, 224] on img at bounding box center [46, 219] width 67 height 47
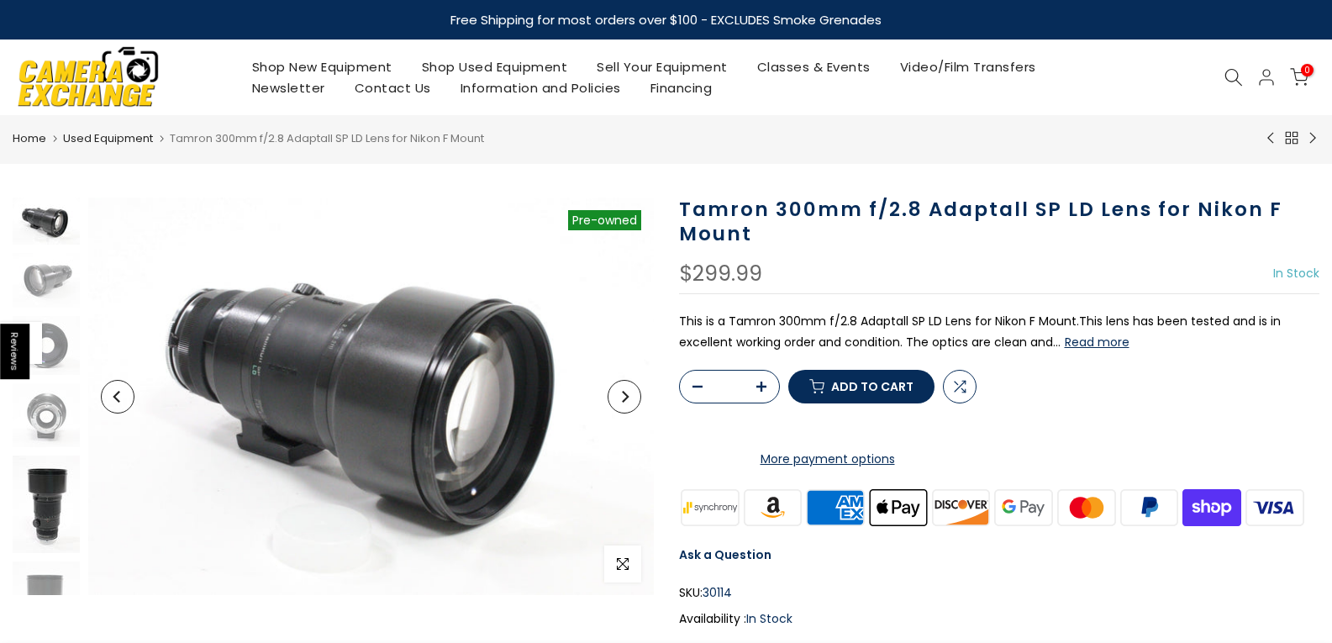
click at [45, 502] on img at bounding box center [46, 503] width 67 height 97
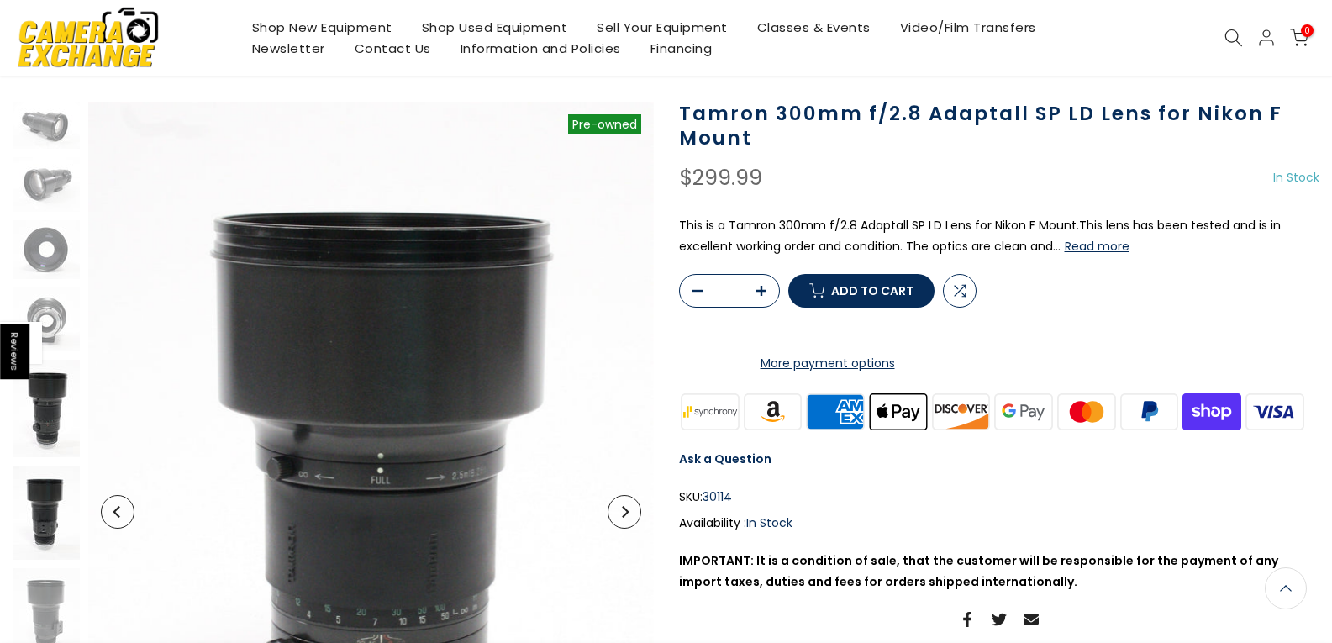
scroll to position [82, 0]
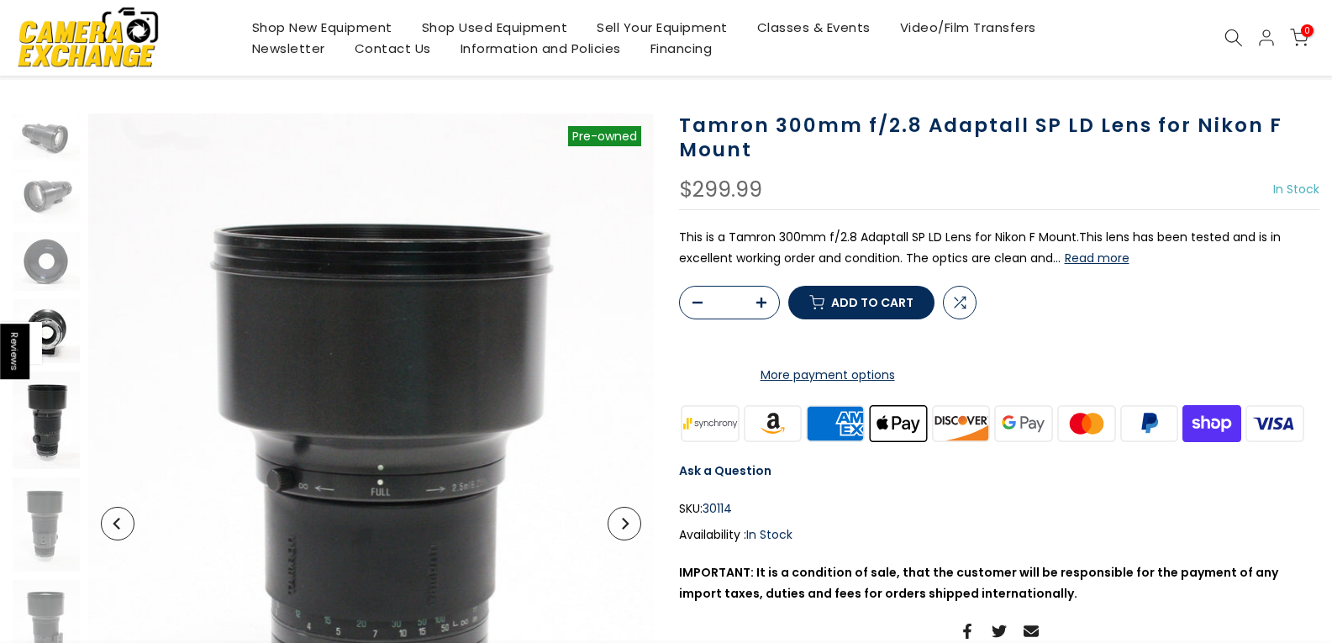
click at [45, 329] on img at bounding box center [46, 331] width 67 height 64
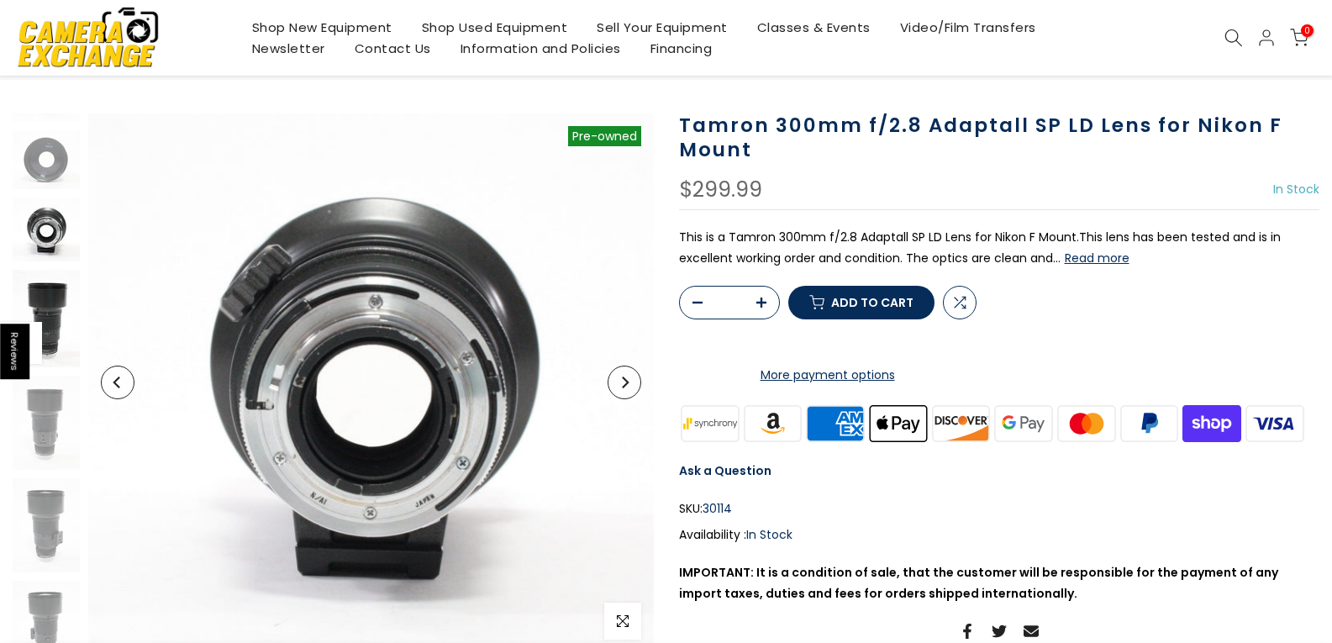
click at [48, 301] on img at bounding box center [46, 318] width 67 height 97
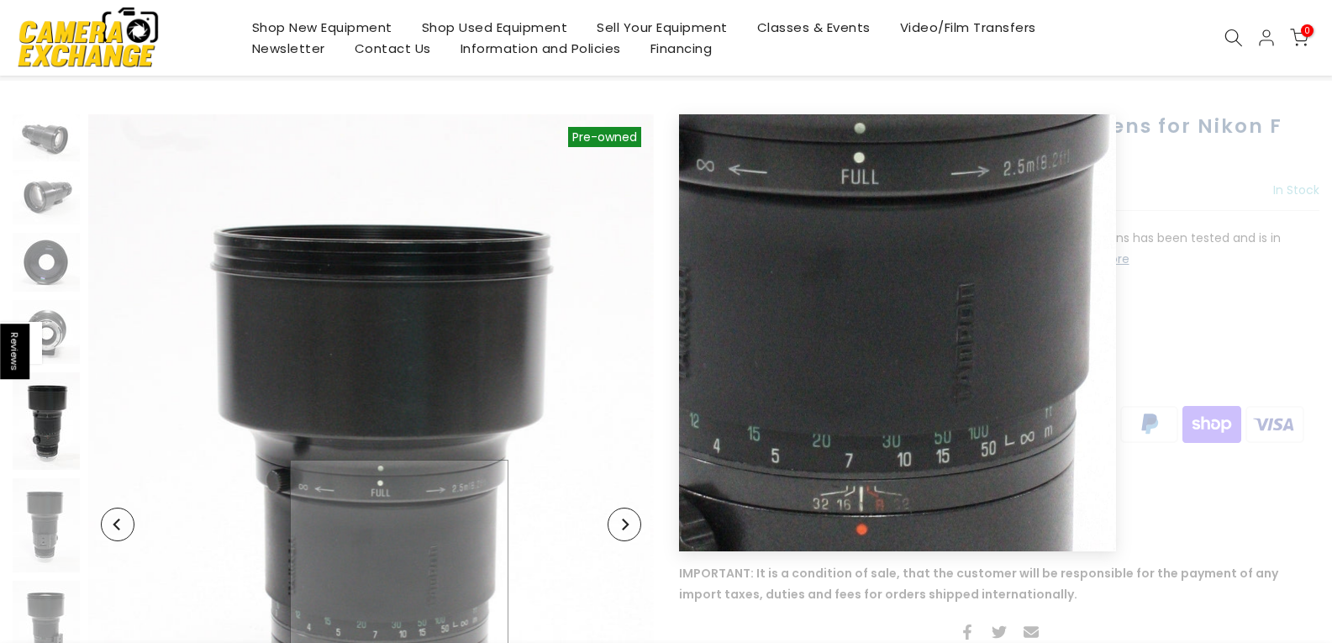
scroll to position [84, 0]
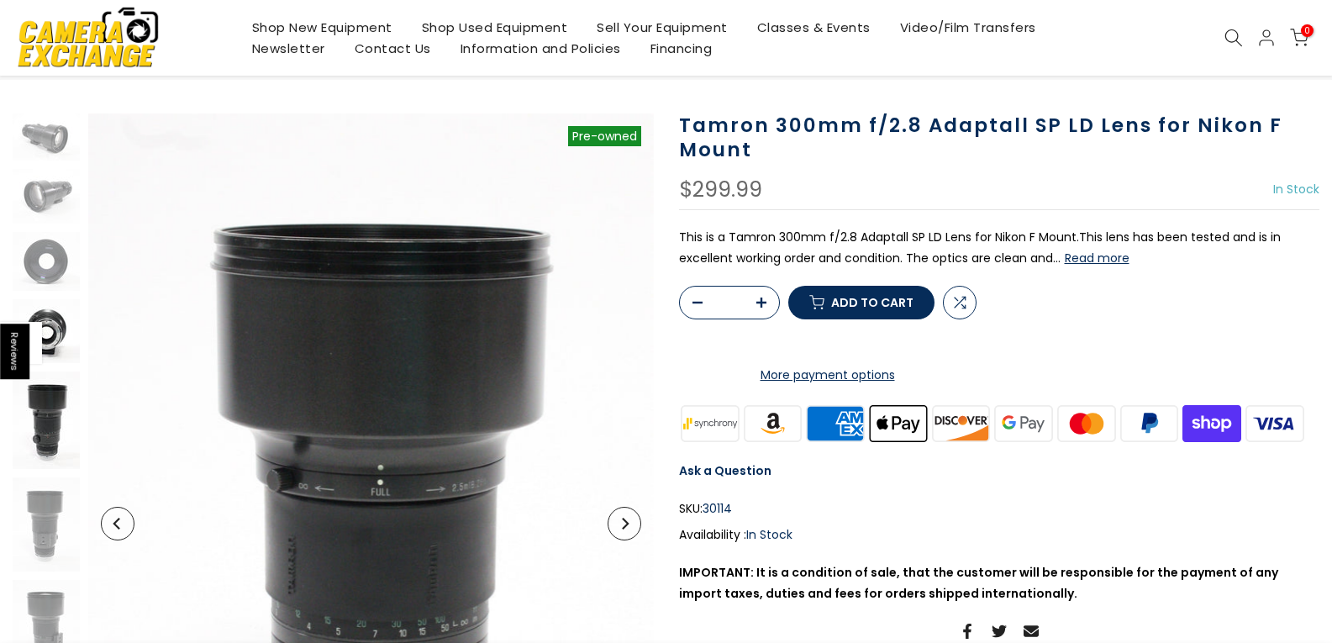
click at [67, 329] on img at bounding box center [46, 331] width 67 height 64
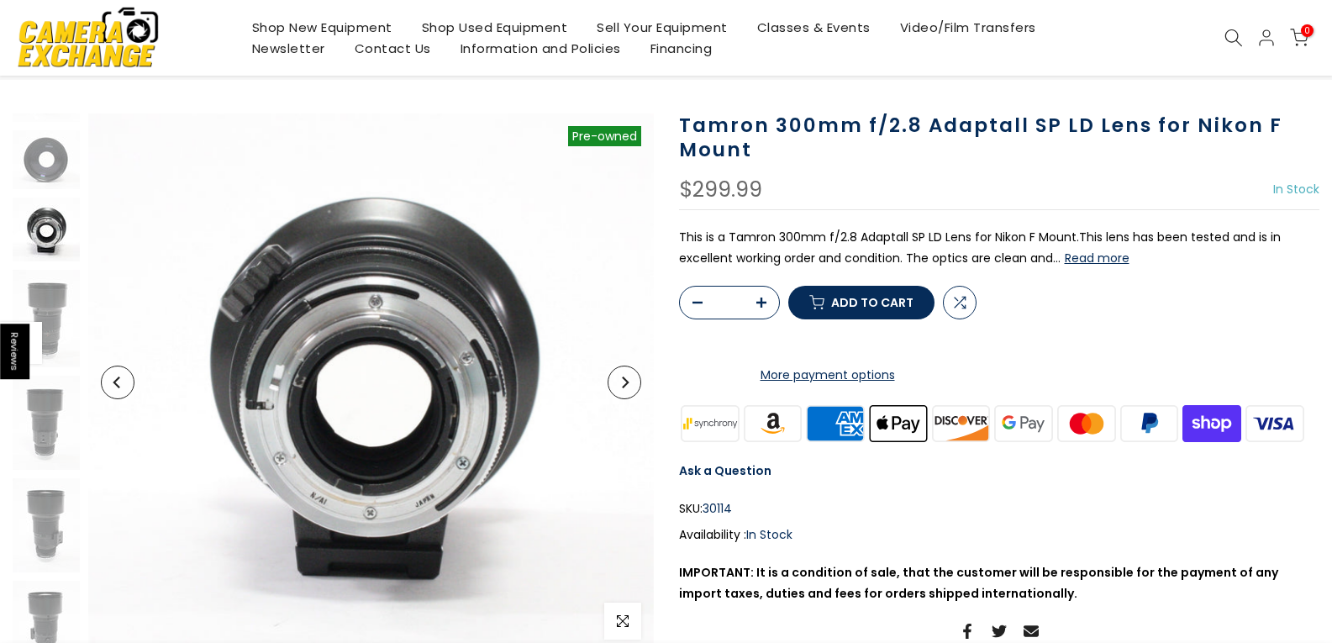
click at [59, 239] on img at bounding box center [46, 229] width 67 height 64
click at [45, 236] on img at bounding box center [46, 229] width 67 height 64
click at [50, 159] on img at bounding box center [46, 159] width 67 height 59
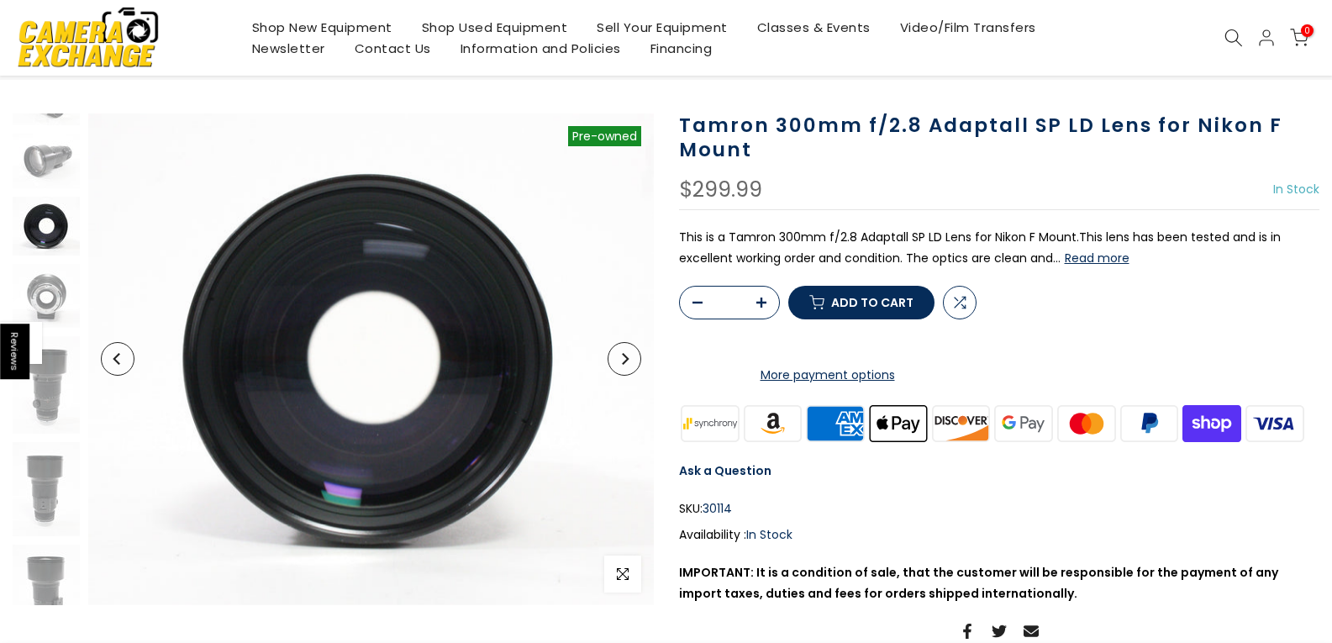
scroll to position [34, 0]
click at [48, 167] on img at bounding box center [46, 161] width 67 height 55
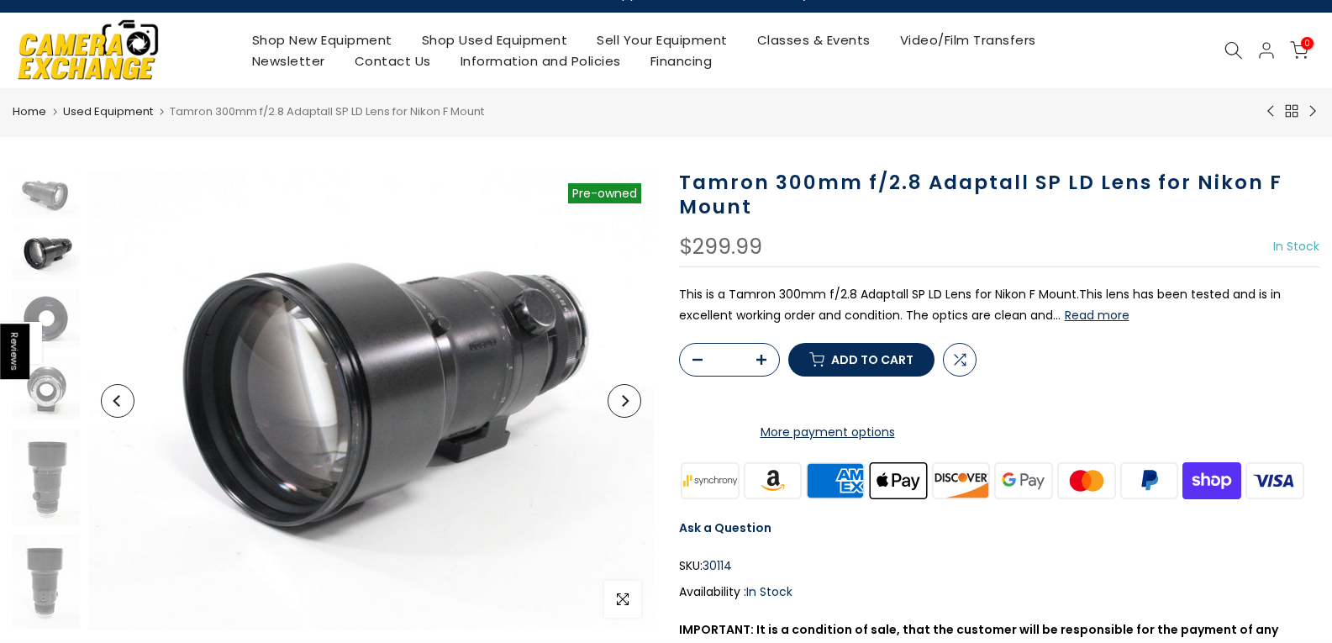
scroll to position [0, 0]
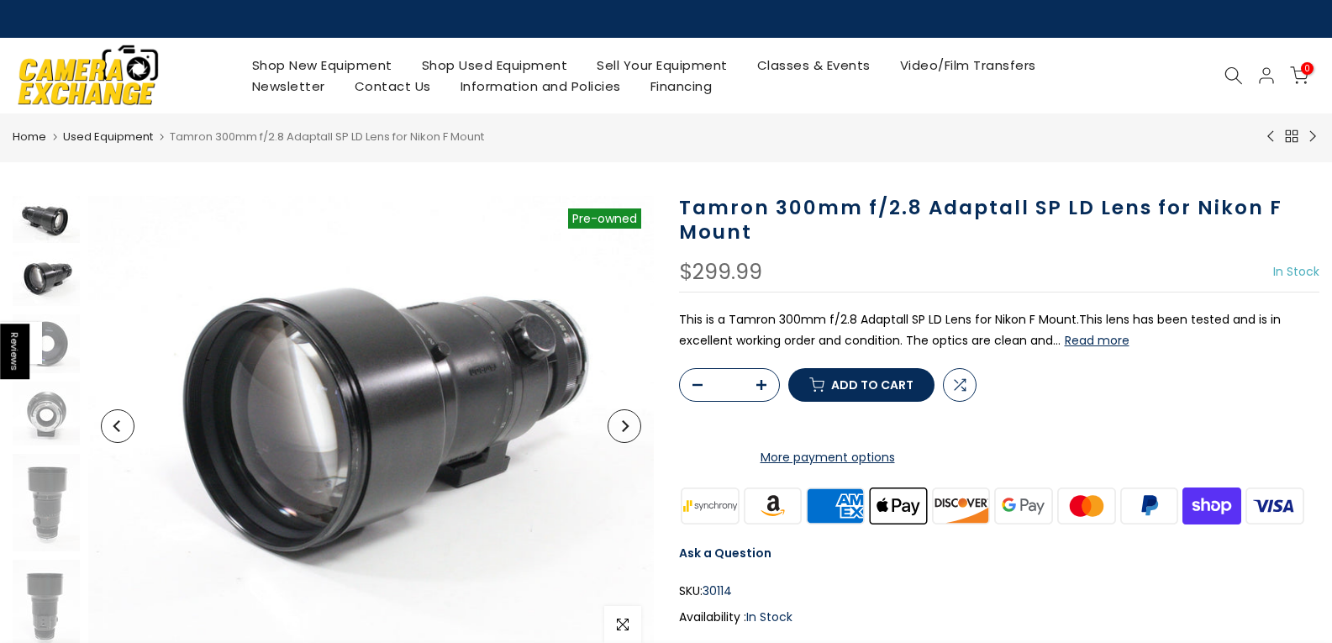
click at [44, 215] on img at bounding box center [46, 219] width 67 height 47
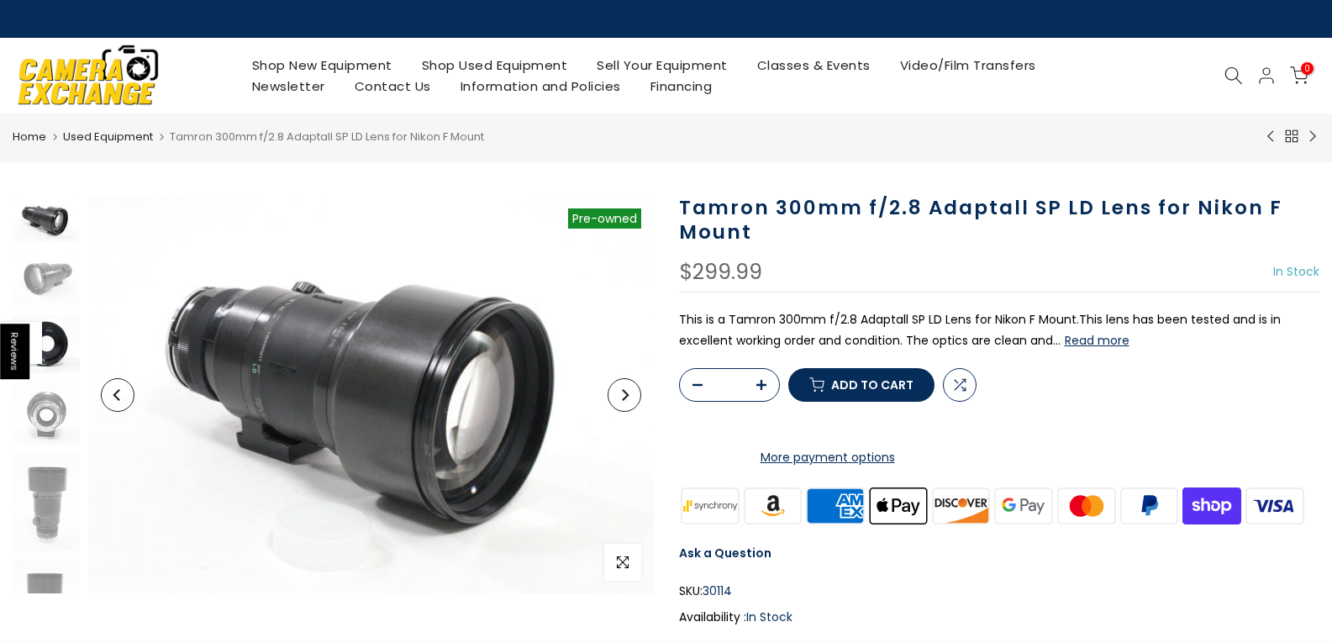
click at [60, 347] on img at bounding box center [46, 343] width 67 height 59
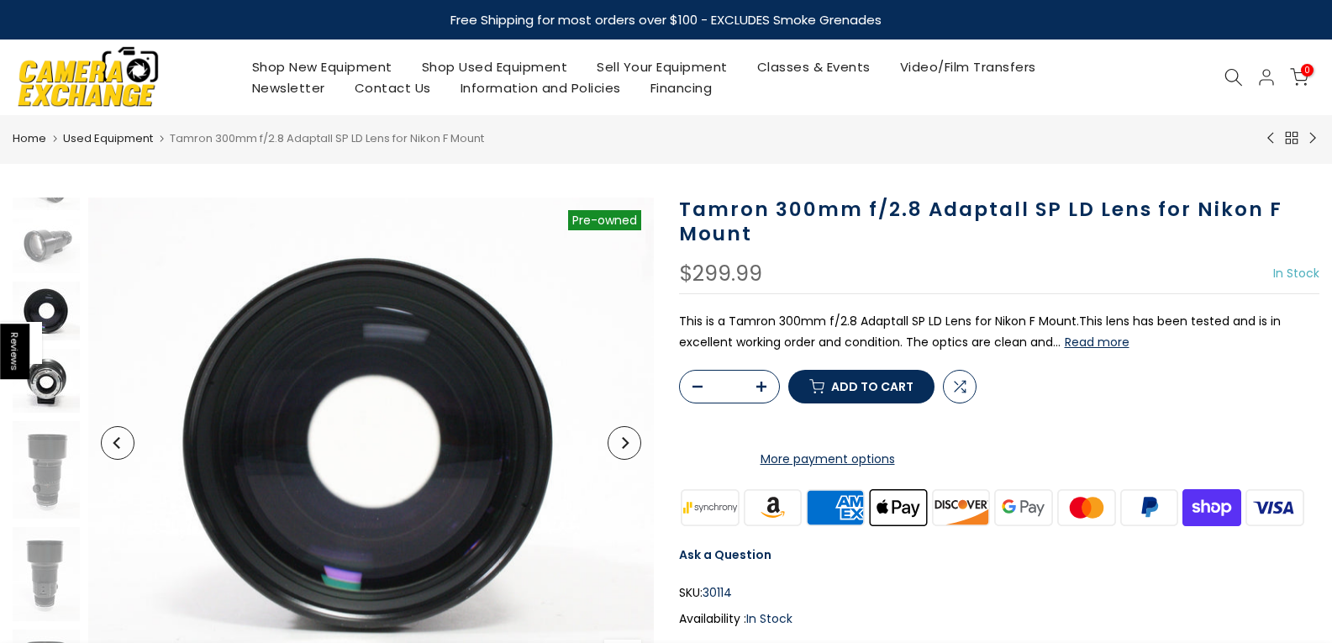
click at [52, 384] on img at bounding box center [46, 381] width 67 height 64
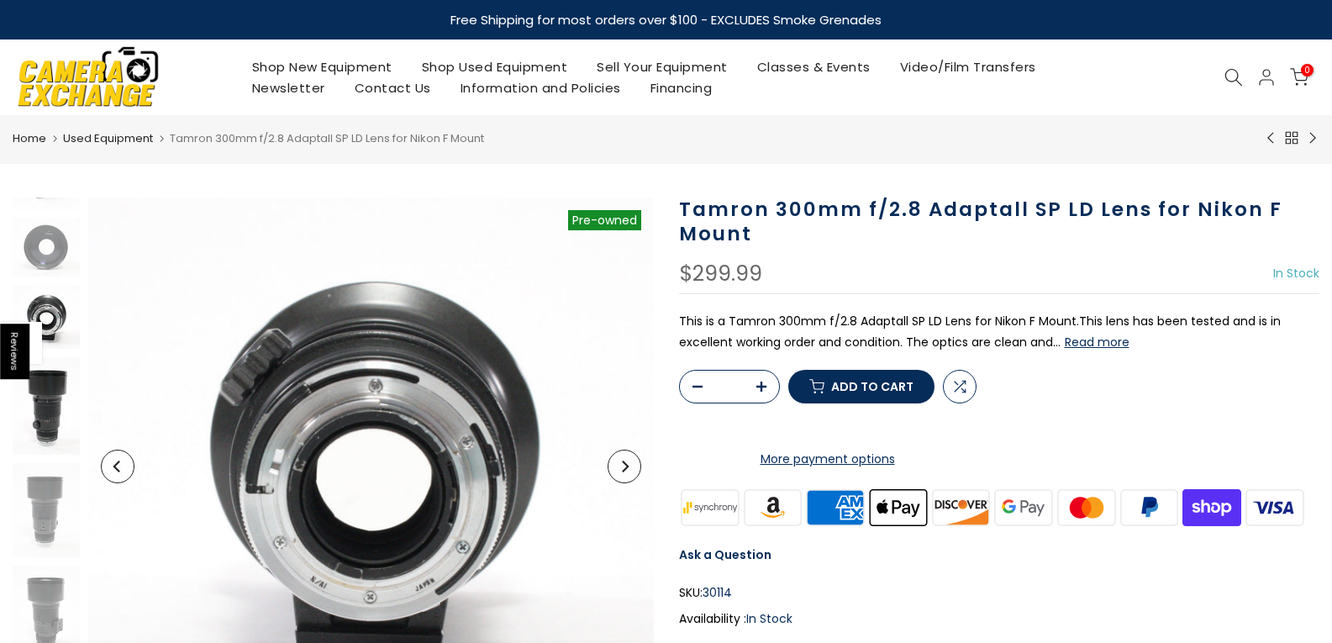
scroll to position [102, 0]
click at [54, 407] on img at bounding box center [46, 402] width 67 height 97
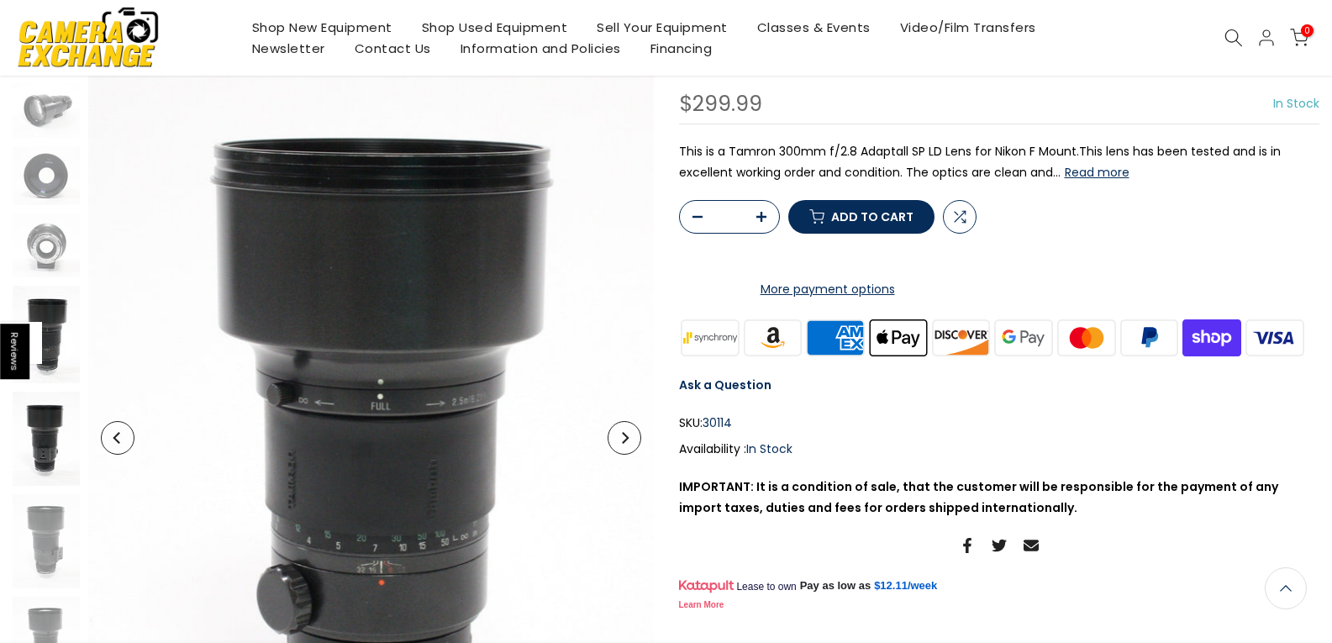
scroll to position [166, 0]
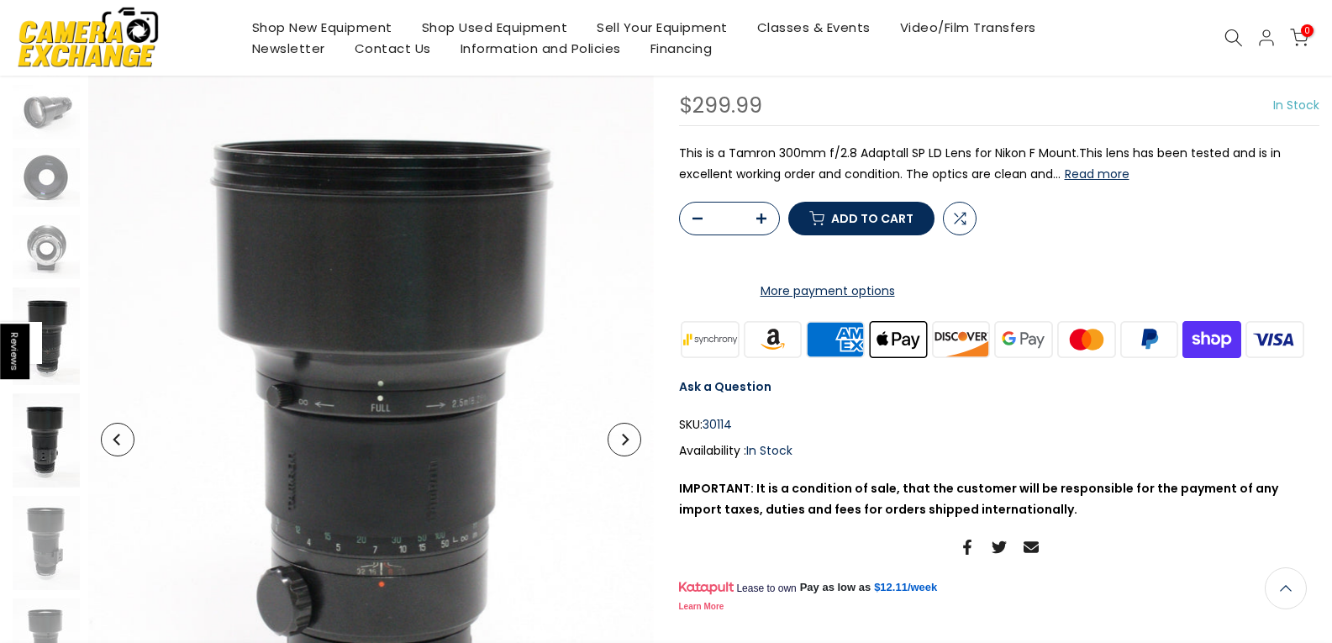
click at [44, 434] on img at bounding box center [46, 440] width 67 height 94
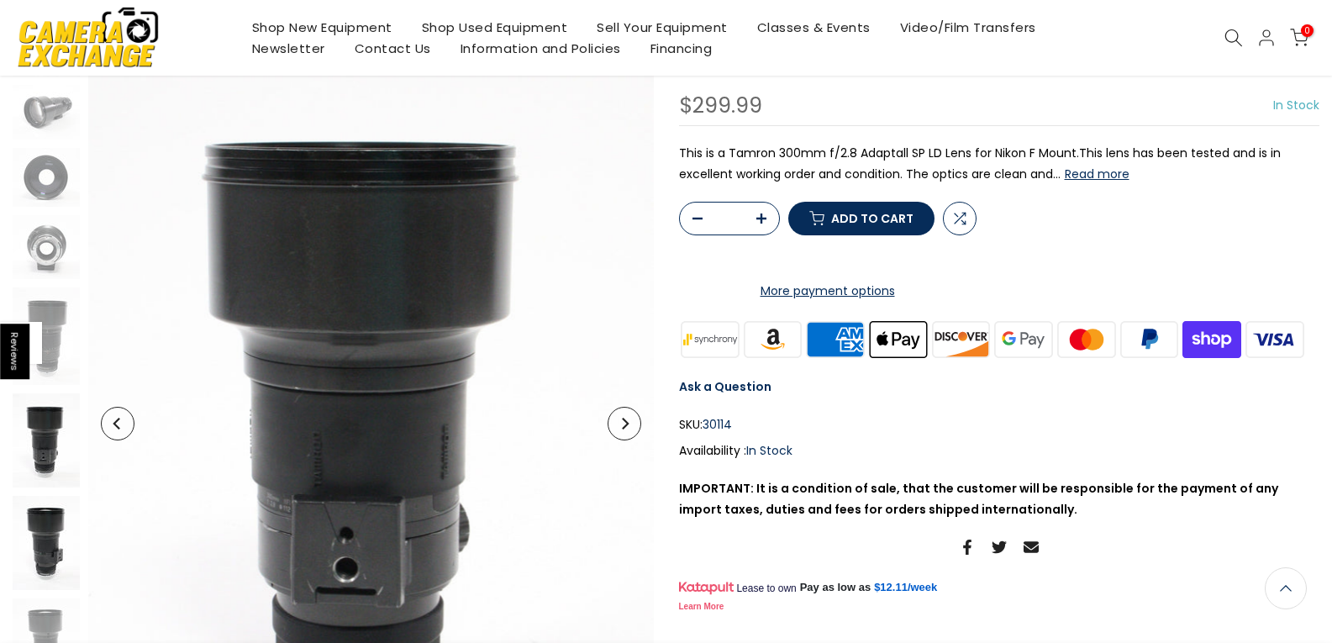
click at [53, 530] on img at bounding box center [46, 543] width 67 height 94
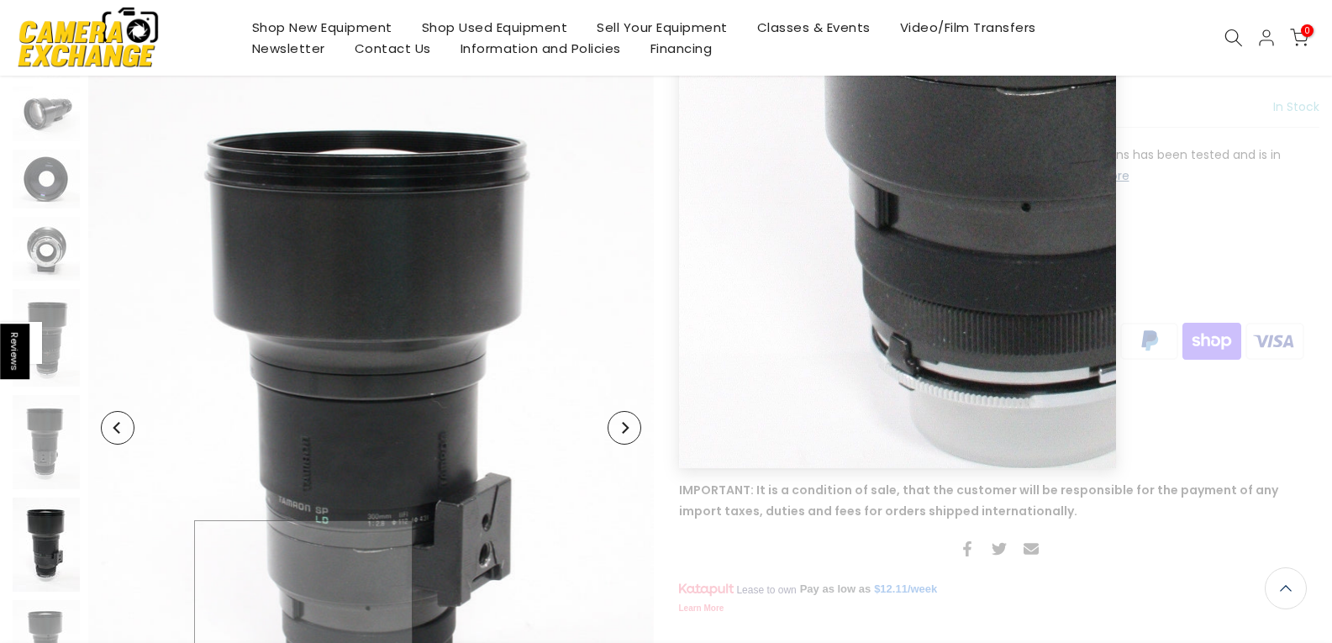
scroll to position [168, 0]
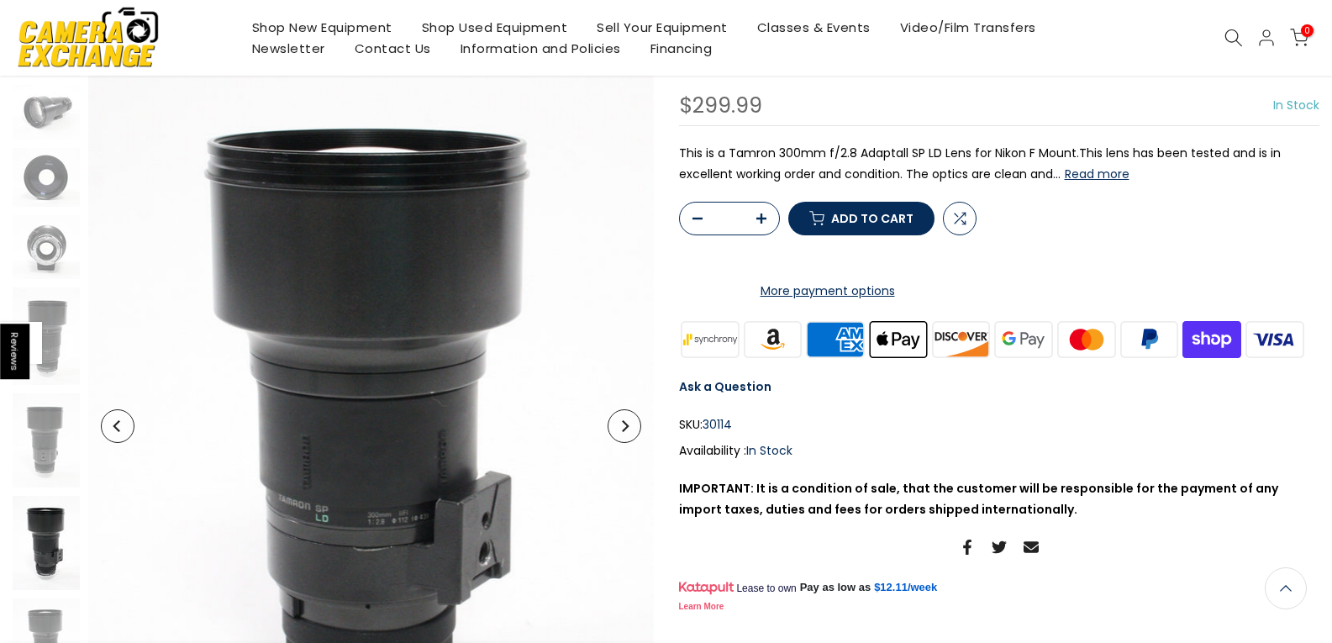
click at [50, 528] on img at bounding box center [46, 543] width 67 height 94
click at [59, 627] on img at bounding box center [46, 641] width 67 height 87
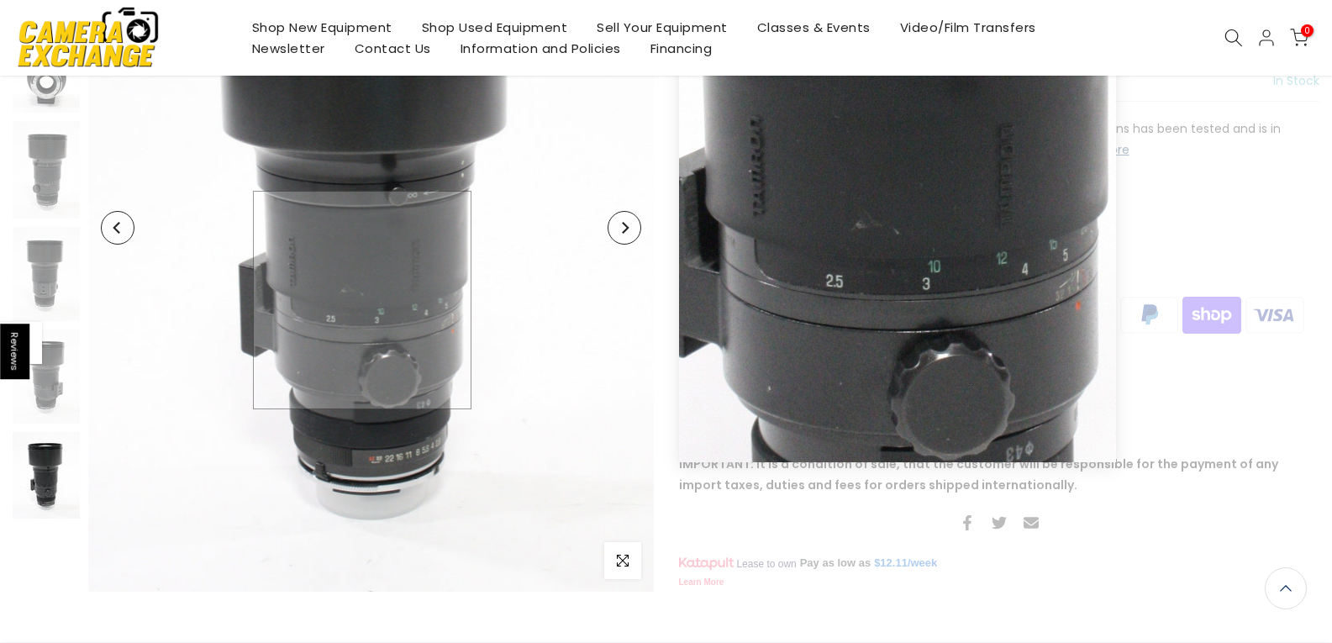
scroll to position [336, 0]
